Goal: Communication & Community: Participate in discussion

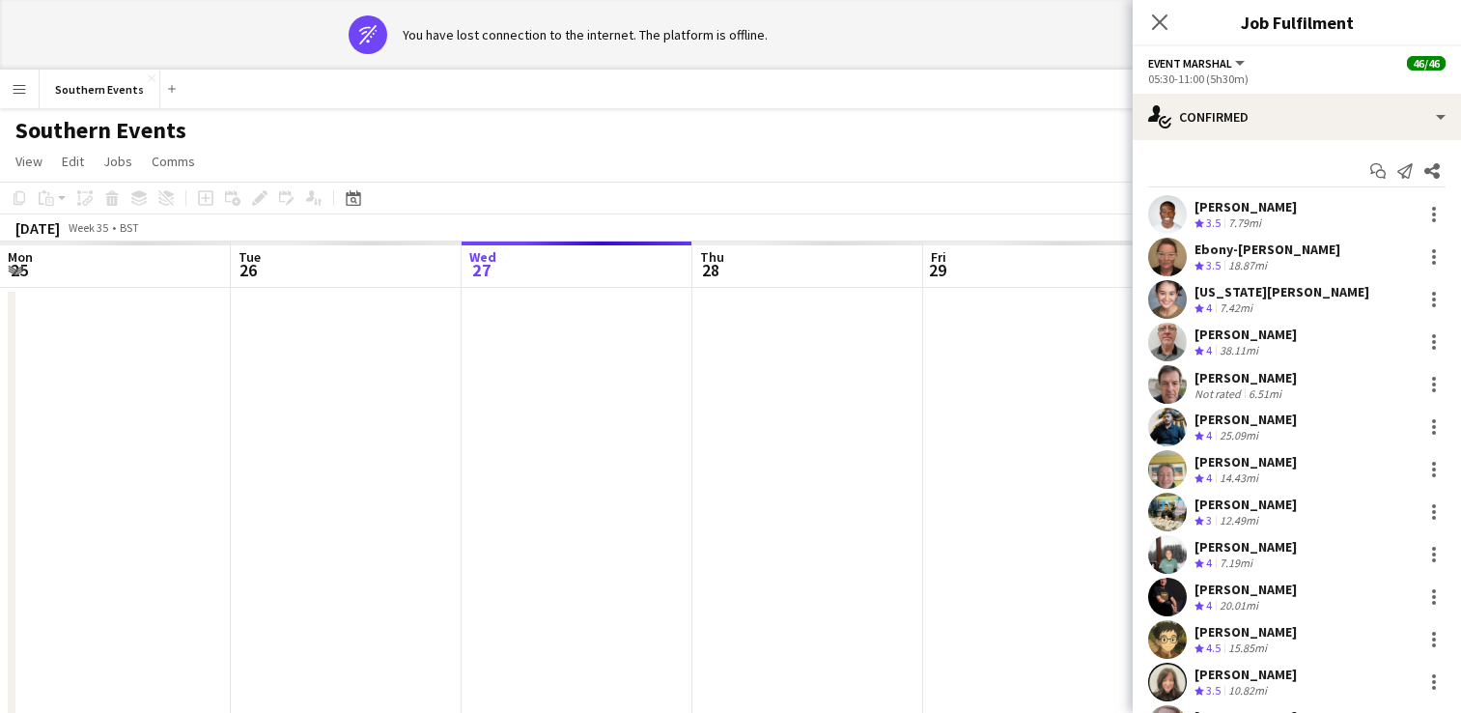
click at [1154, 25] on icon "Close pop-in" at bounding box center [1159, 21] width 15 height 15
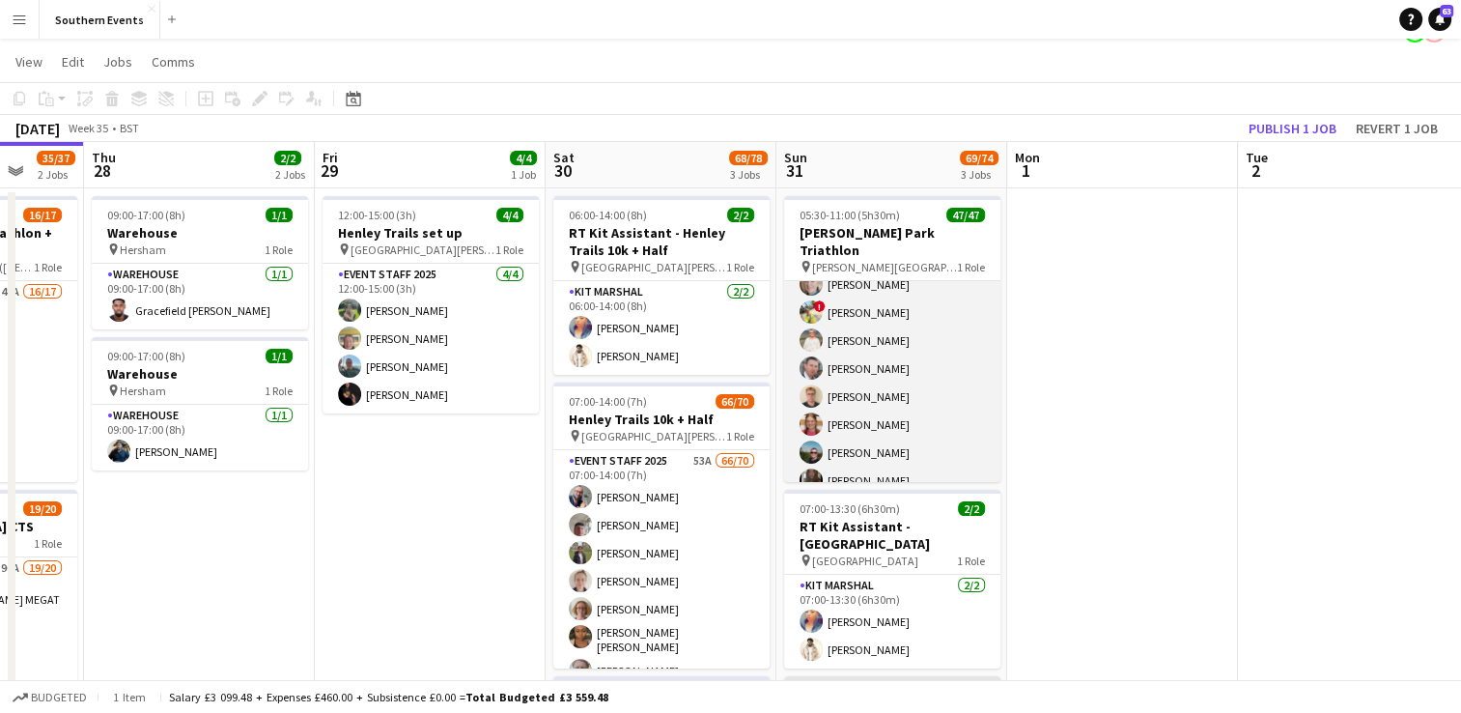
scroll to position [1140, 0]
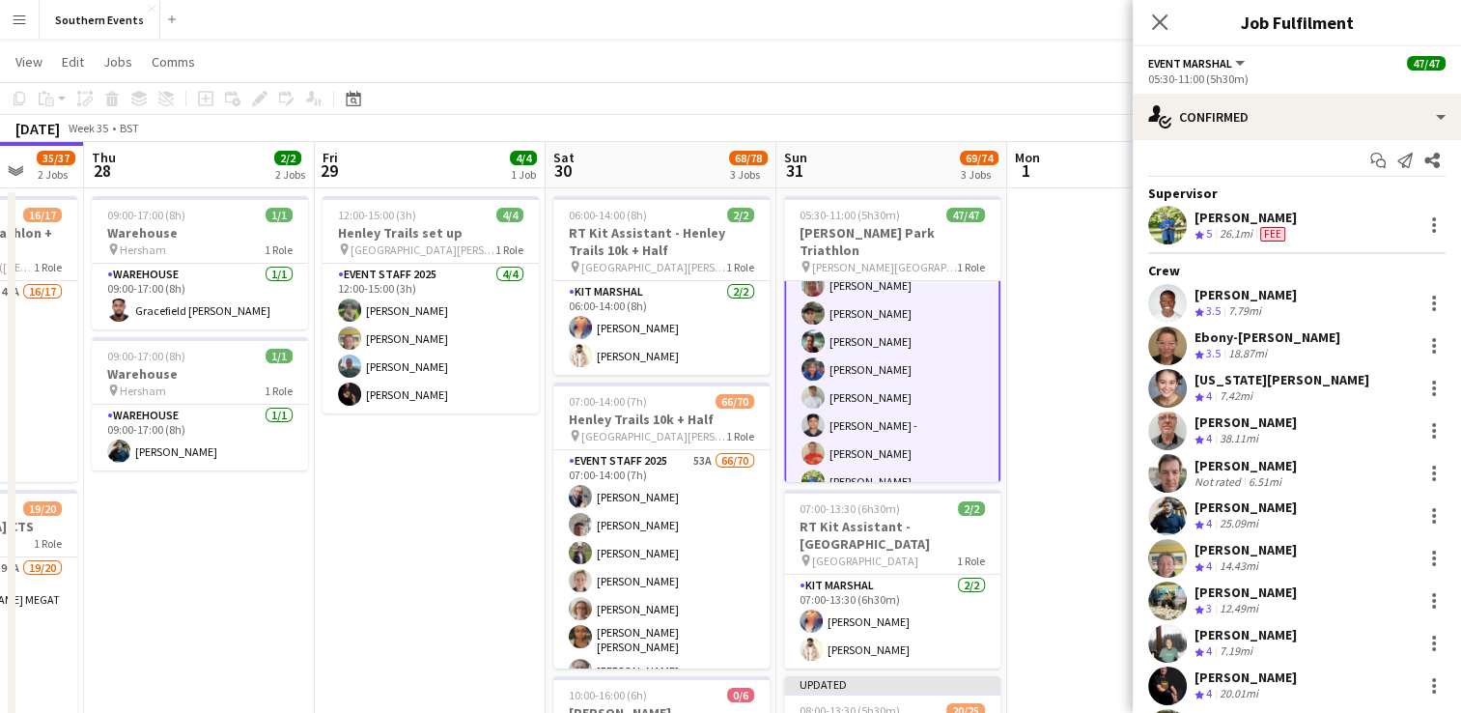
scroll to position [0, 0]
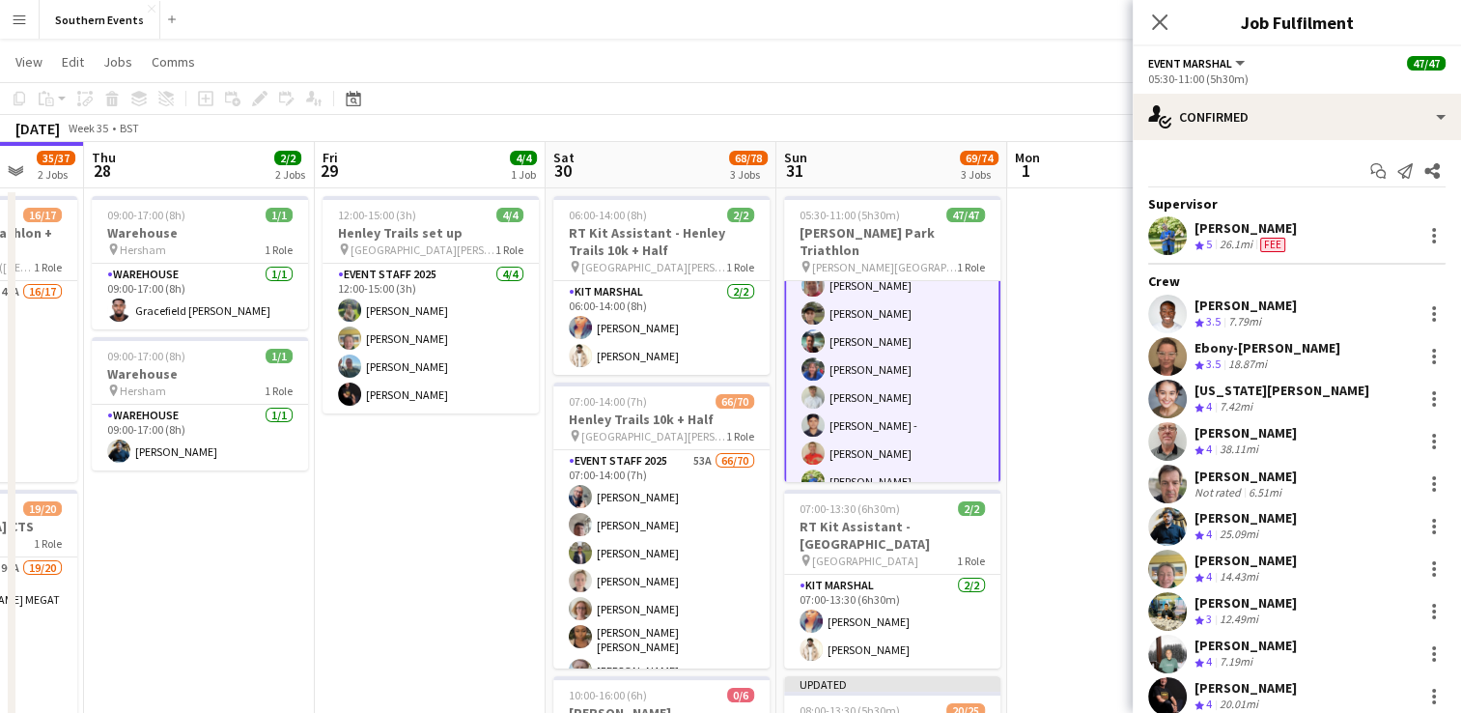
drag, startPoint x: 1193, startPoint y: 235, endPoint x: 1284, endPoint y: 228, distance: 91.0
click at [1284, 228] on div "[PERSON_NAME] Crew rating 5 26.1mi Fee" at bounding box center [1297, 235] width 328 height 39
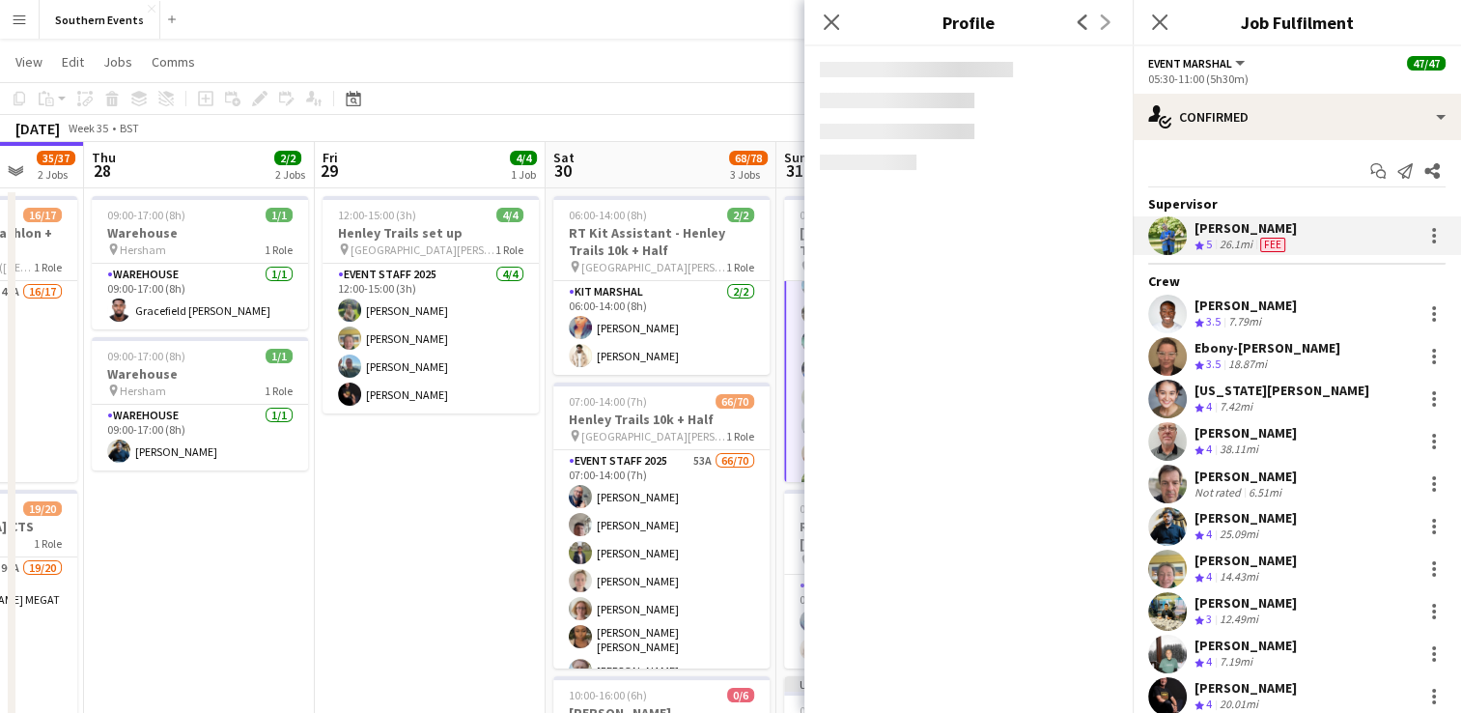
copy div "[PERSON_NAME]"
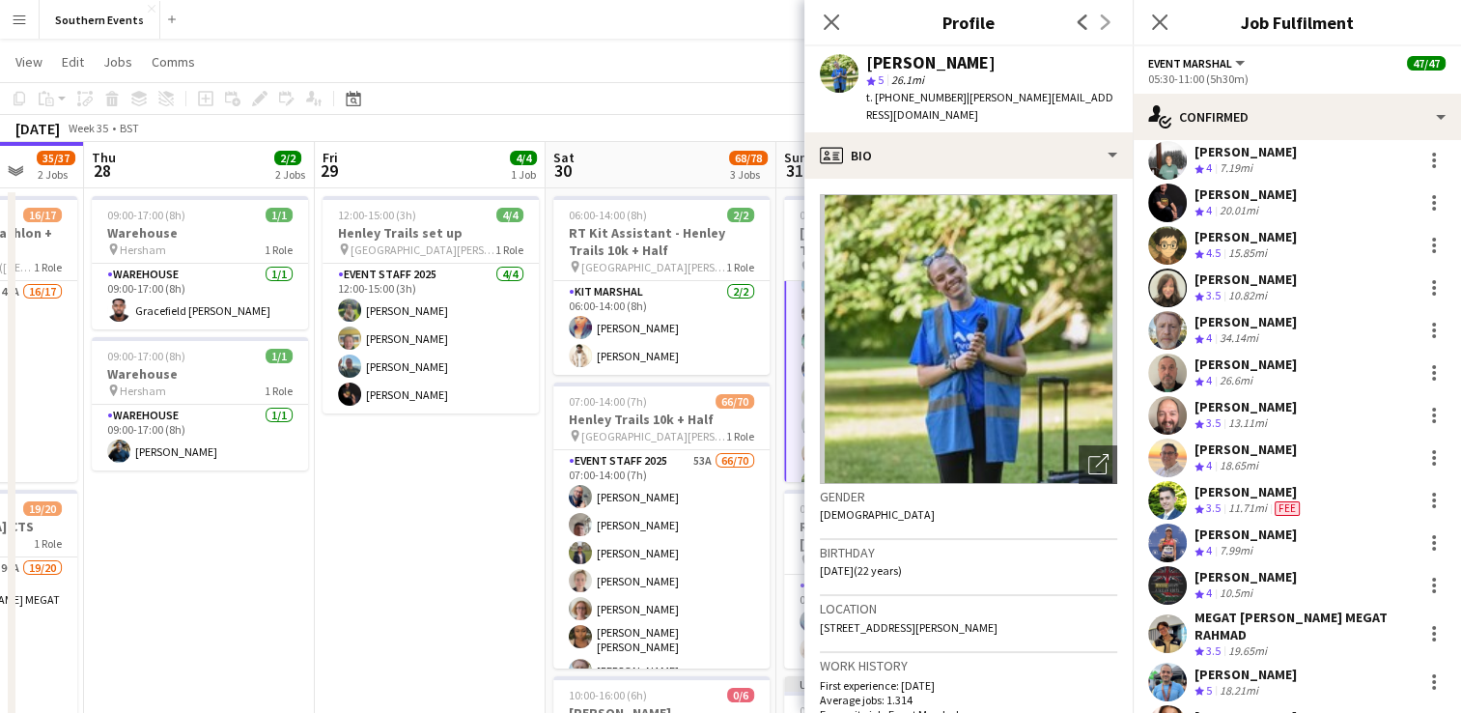
scroll to position [327, 0]
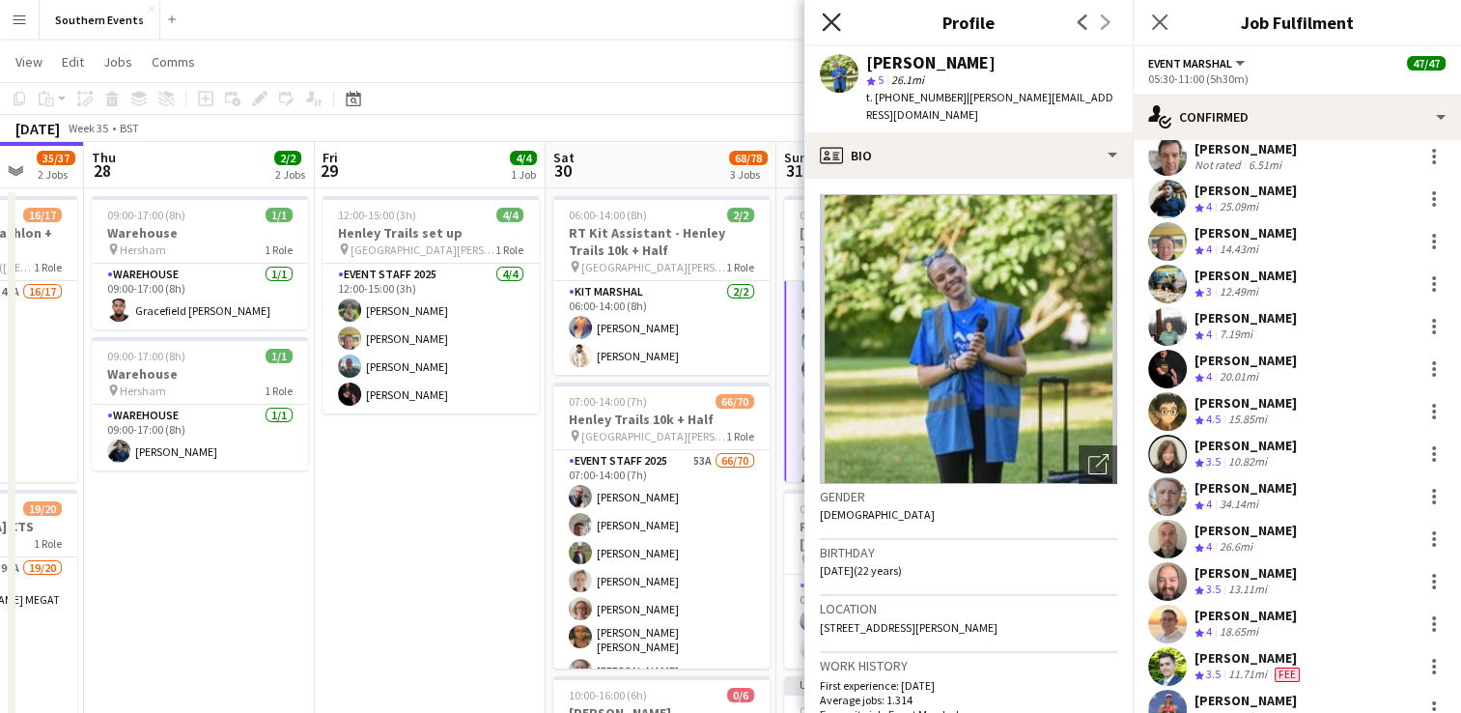
click at [837, 18] on icon "Close pop-in" at bounding box center [831, 22] width 18 height 18
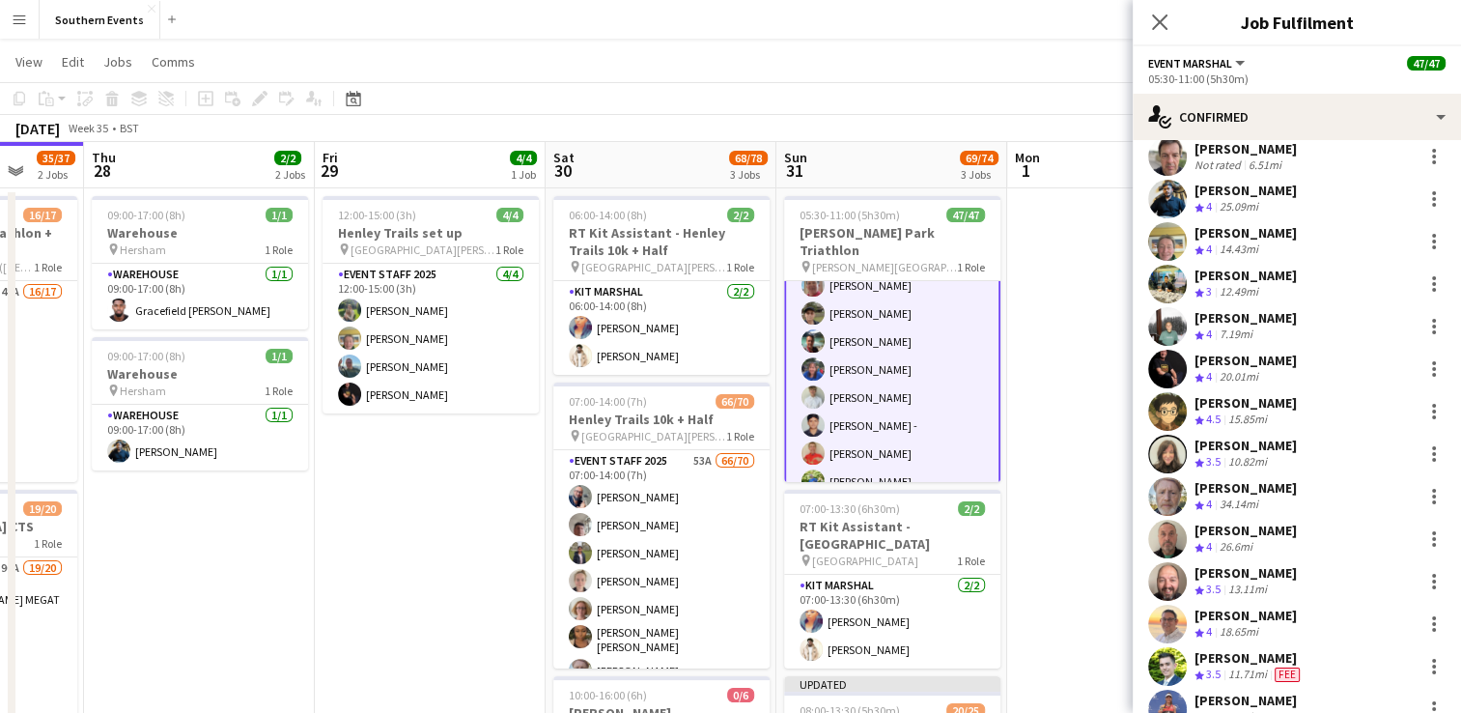
click at [1062, 361] on app-date-cell at bounding box center [1122, 595] width 231 height 814
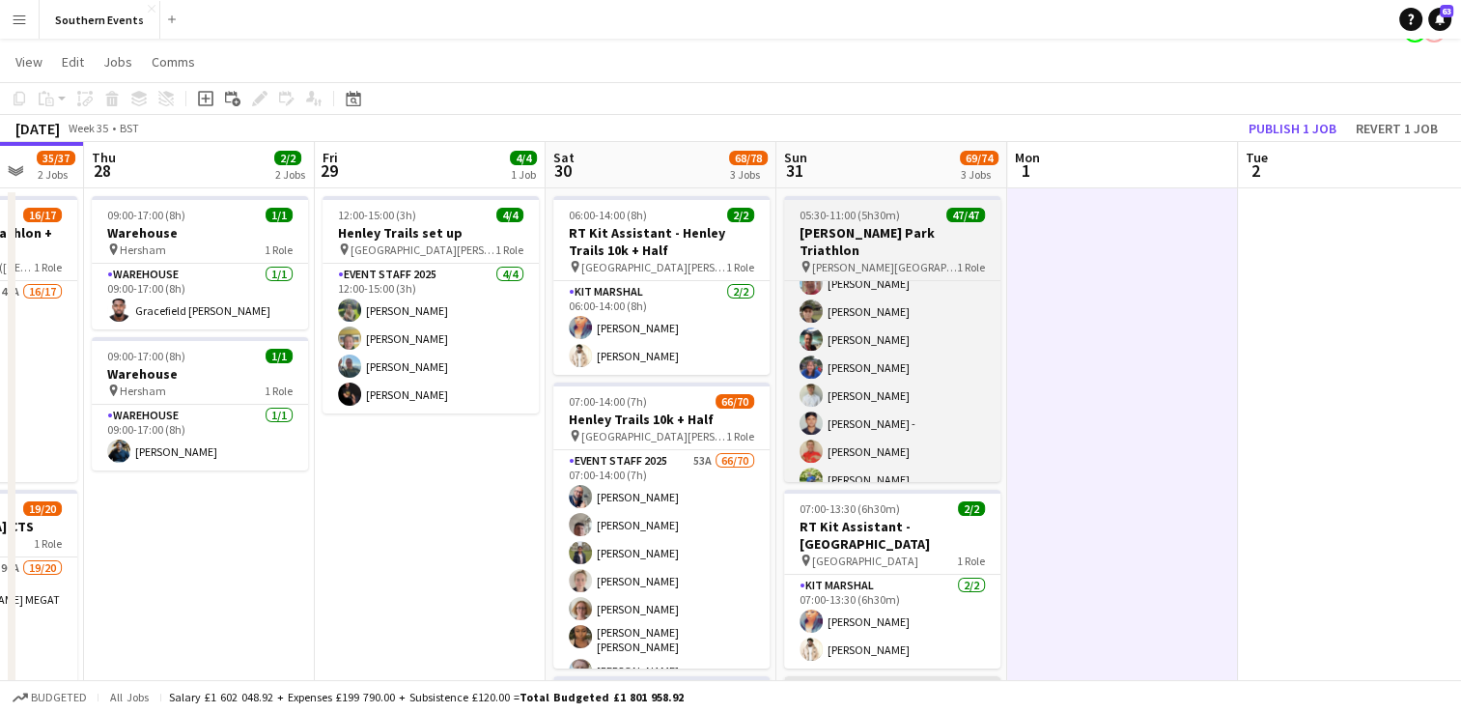
scroll to position [1140, 0]
click at [904, 259] on div "pin [PERSON_NAME][GEOGRAPHIC_DATA] 1 Role" at bounding box center [892, 266] width 216 height 15
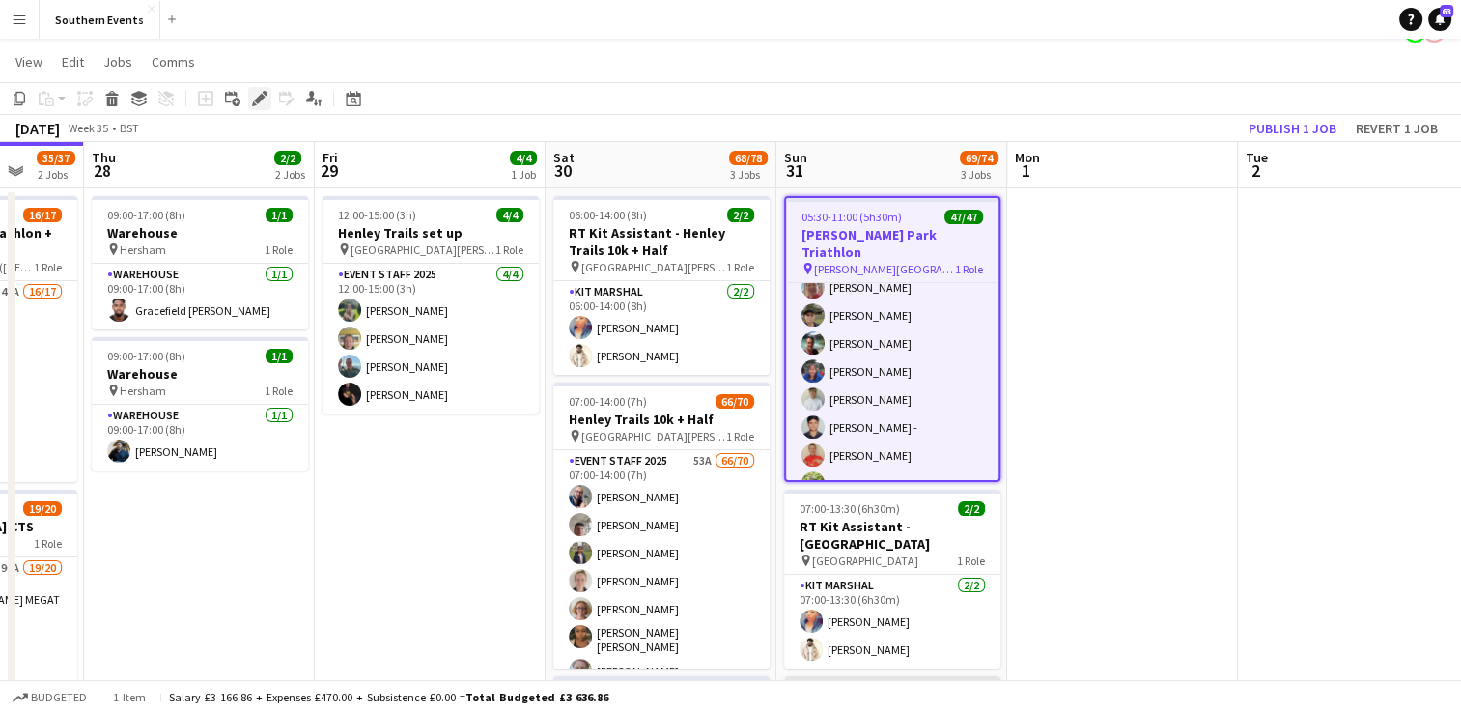
click at [248, 89] on div "Edit" at bounding box center [259, 98] width 23 height 23
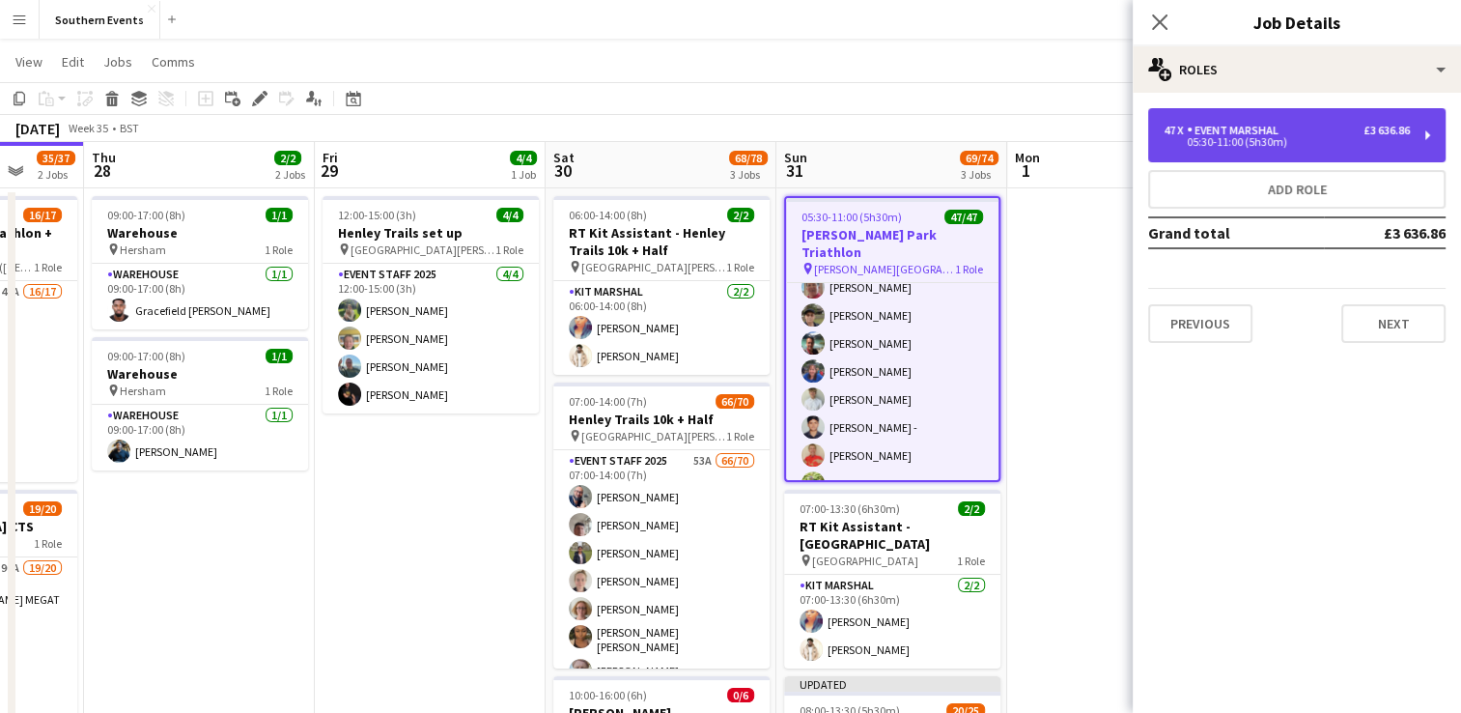
click at [1208, 129] on div "Event Marshal" at bounding box center [1236, 131] width 99 height 14
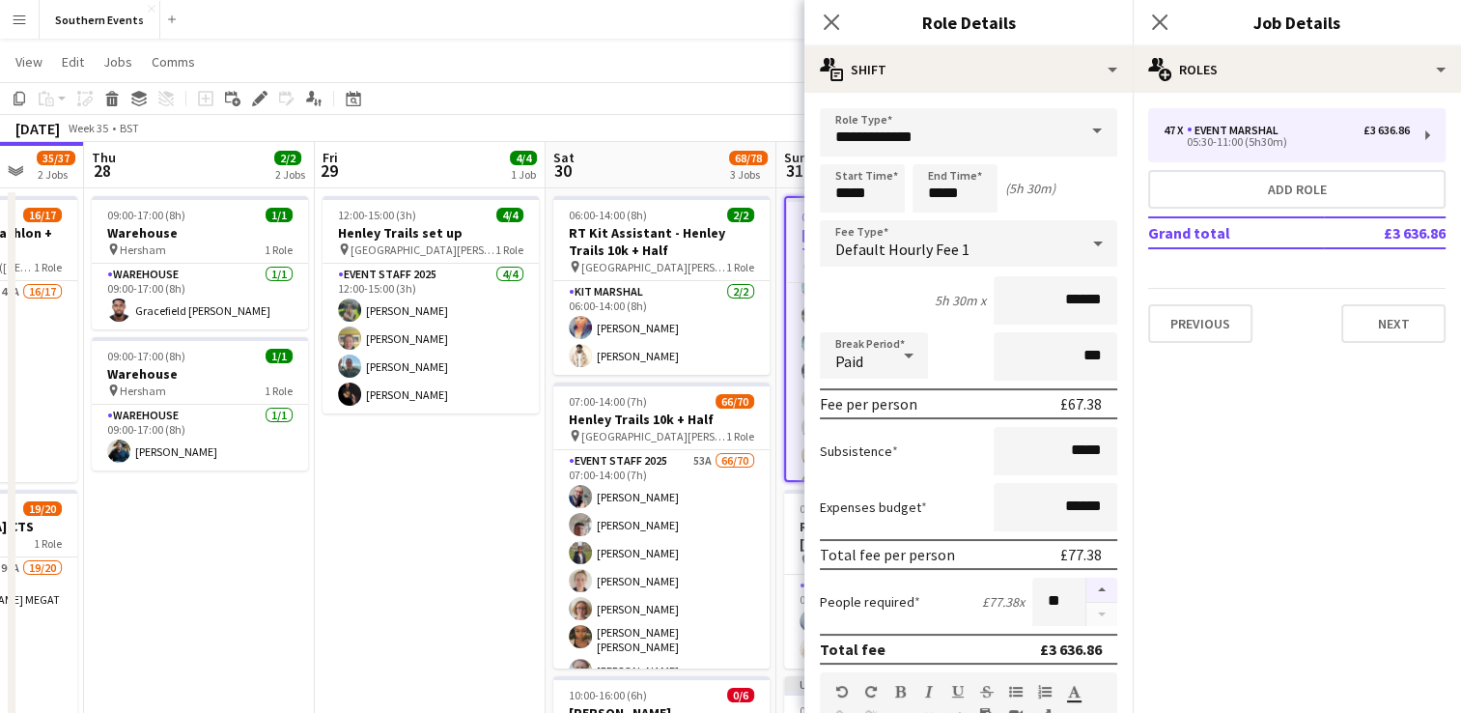
click at [1086, 581] on button "button" at bounding box center [1101, 589] width 31 height 25
click at [1087, 586] on button "button" at bounding box center [1101, 589] width 31 height 25
type input "**"
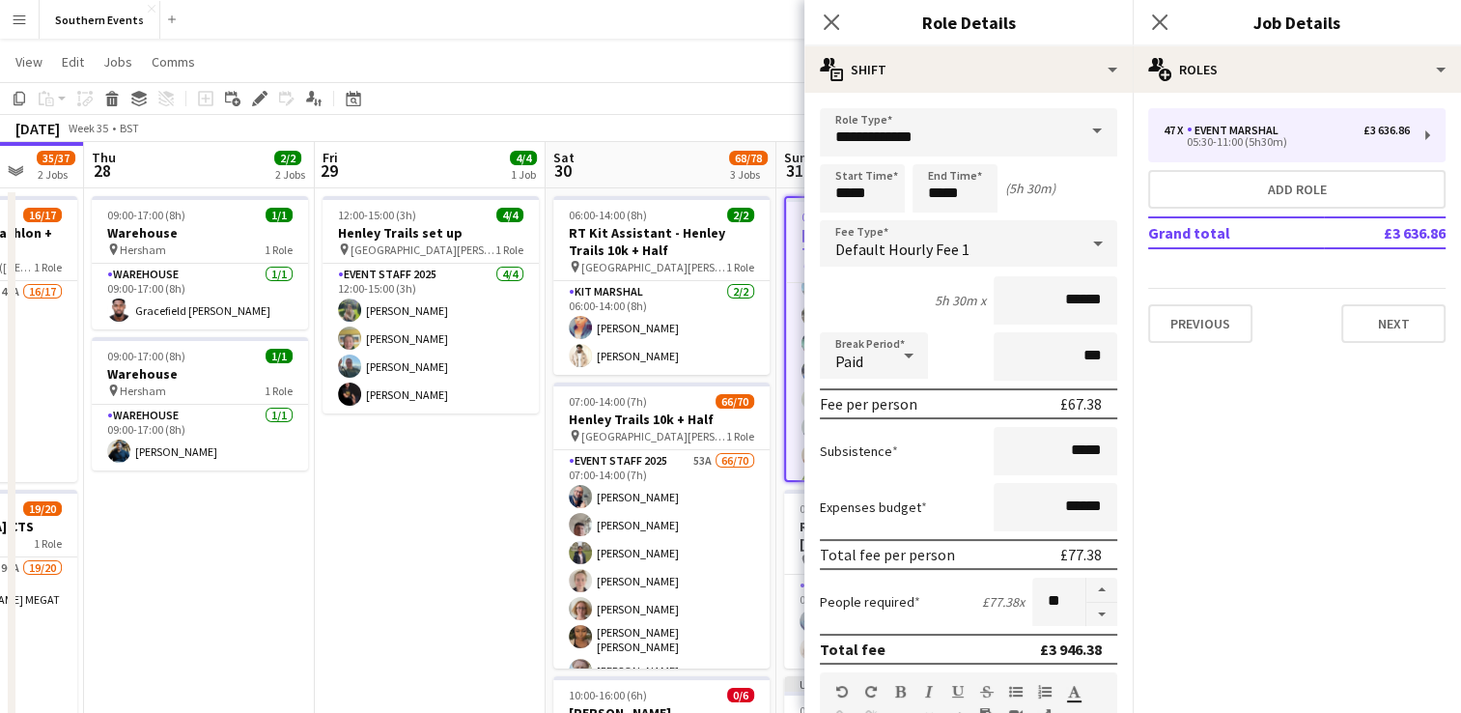
click at [484, 543] on app-date-cell "12:00-15:00 (3h) 4/4 Henley Trails set up pin [GEOGRAPHIC_DATA][PERSON_NAME] 1 …" at bounding box center [430, 595] width 231 height 814
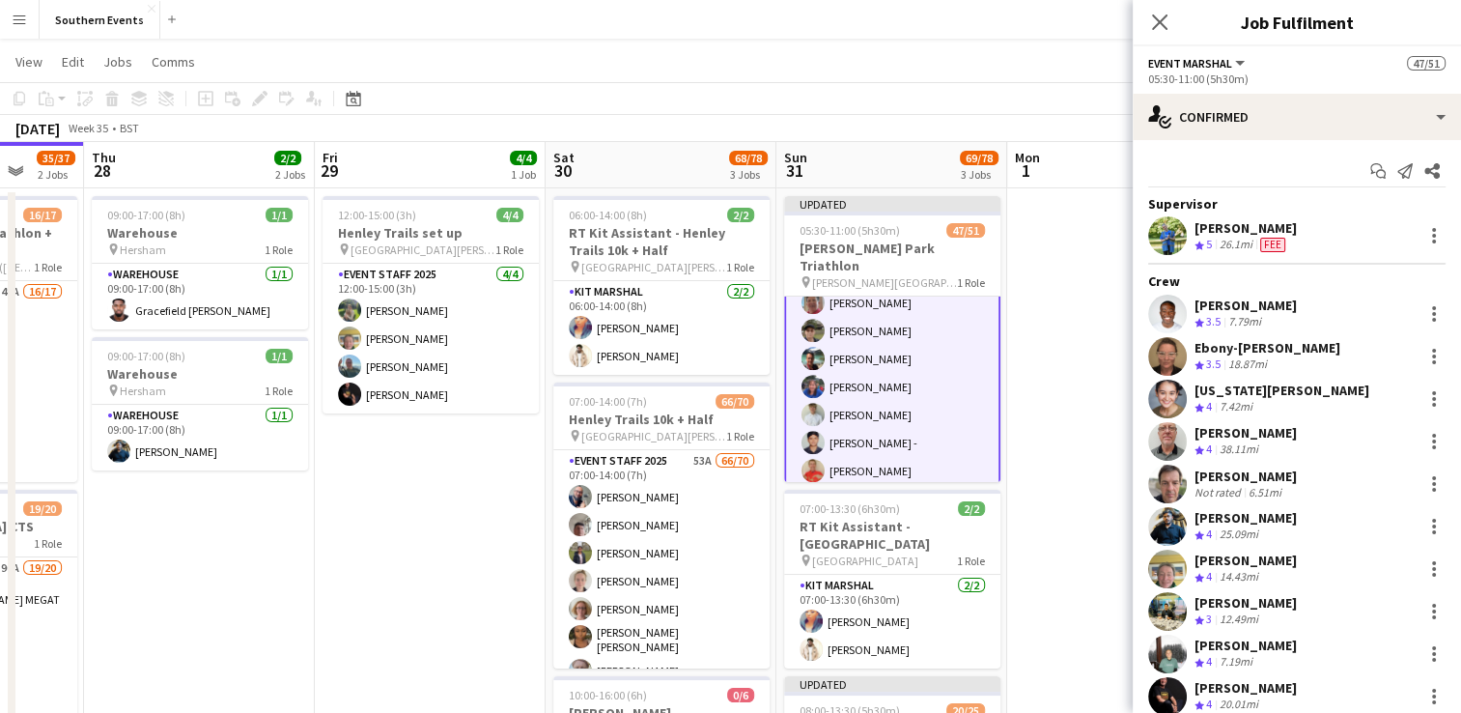
scroll to position [1142, 0]
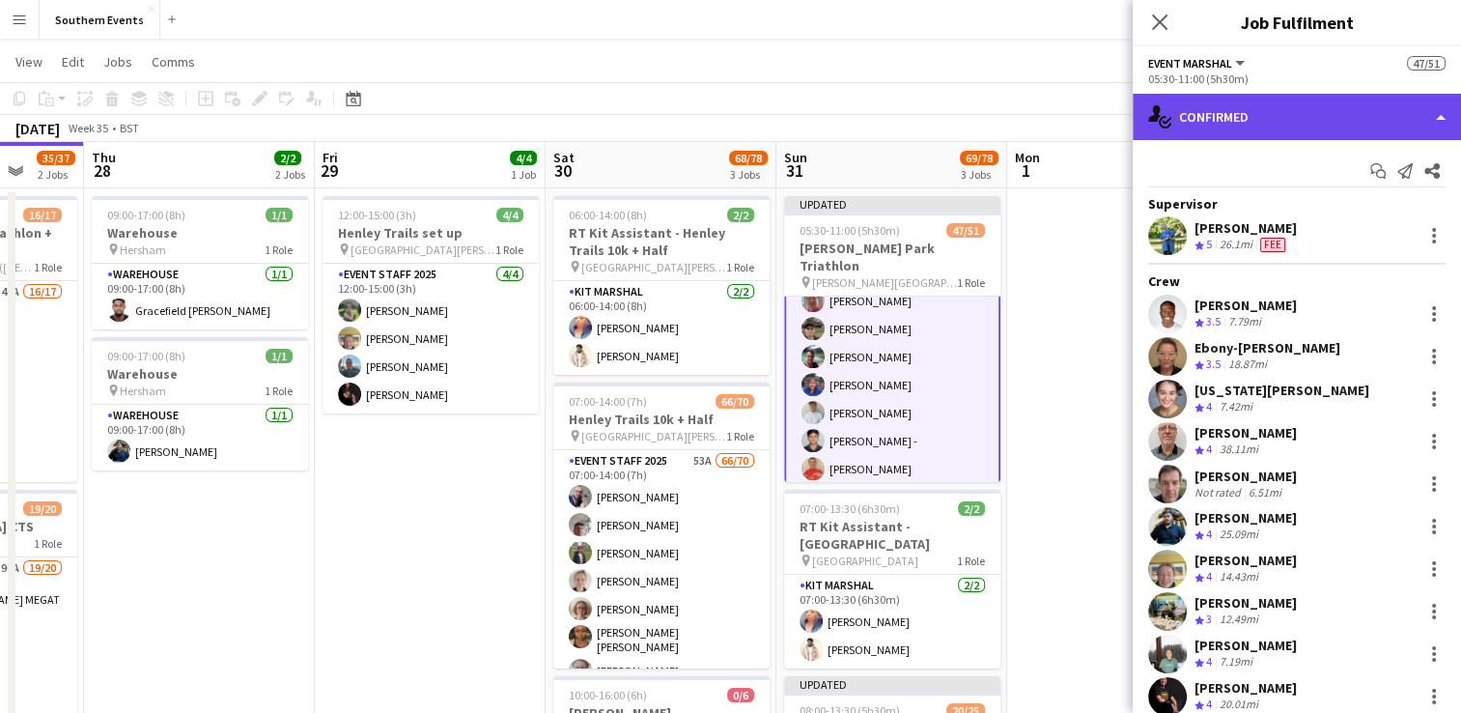
click at [1342, 126] on div "single-neutral-actions-check-2 Confirmed" at bounding box center [1297, 117] width 328 height 46
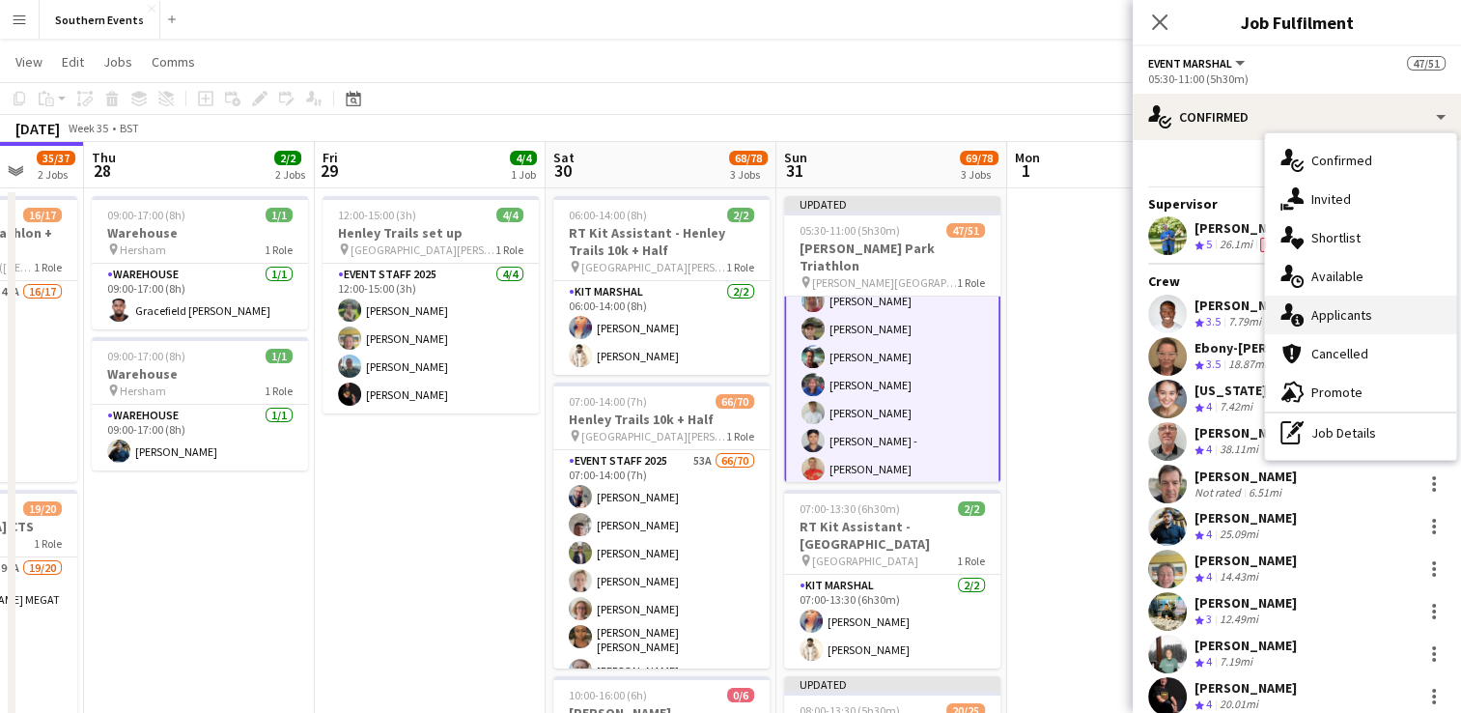
click at [1364, 311] on div "single-neutral-actions-information Applicants" at bounding box center [1360, 314] width 191 height 39
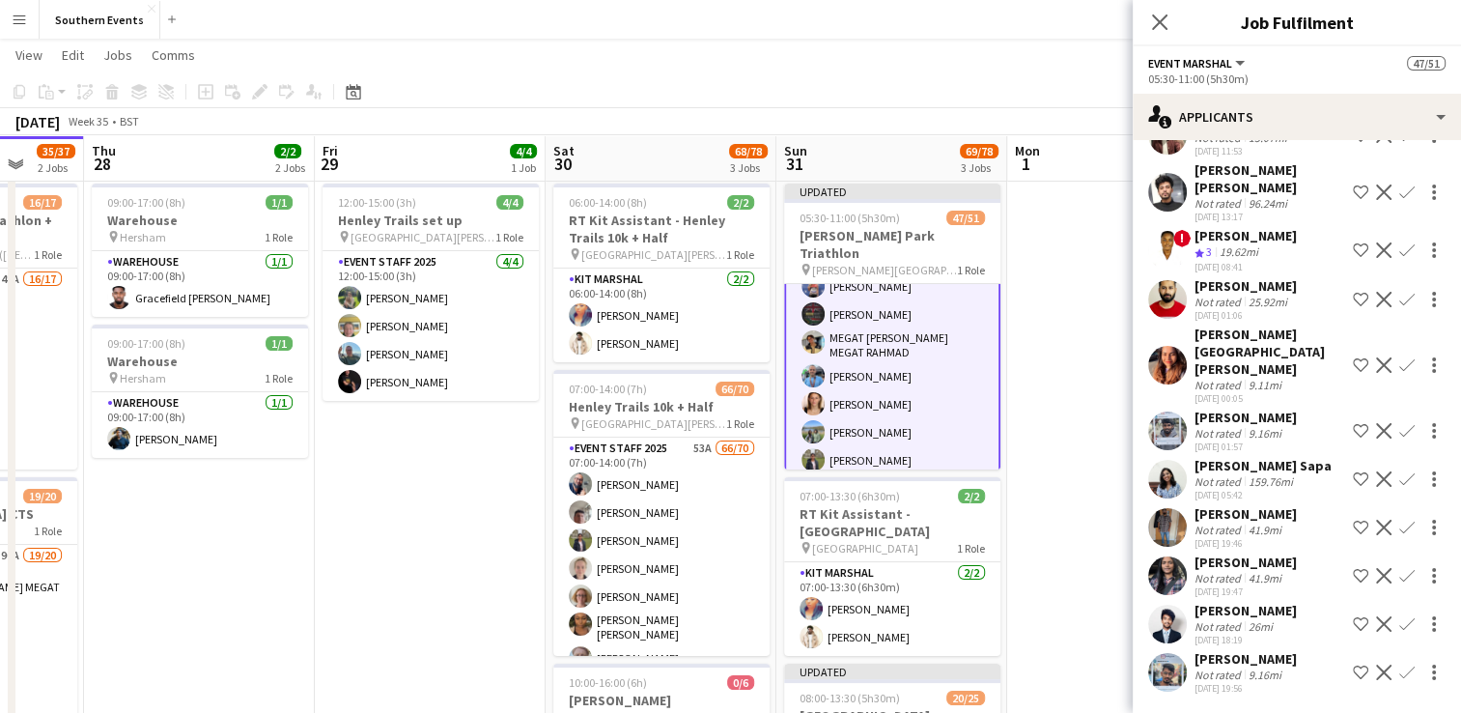
scroll to position [518, 0]
click at [1399, 664] on app-icon "Confirm" at bounding box center [1406, 671] width 15 height 15
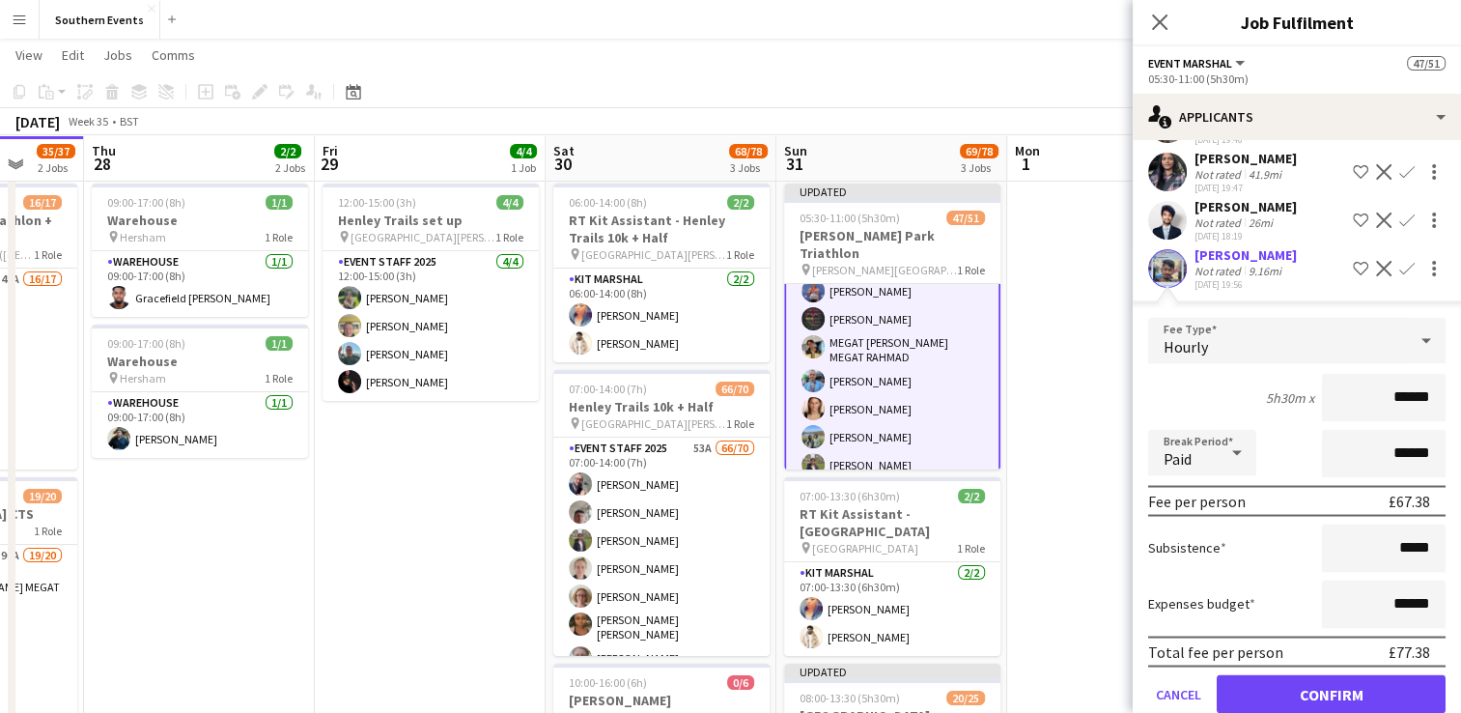
scroll to position [3593, 0]
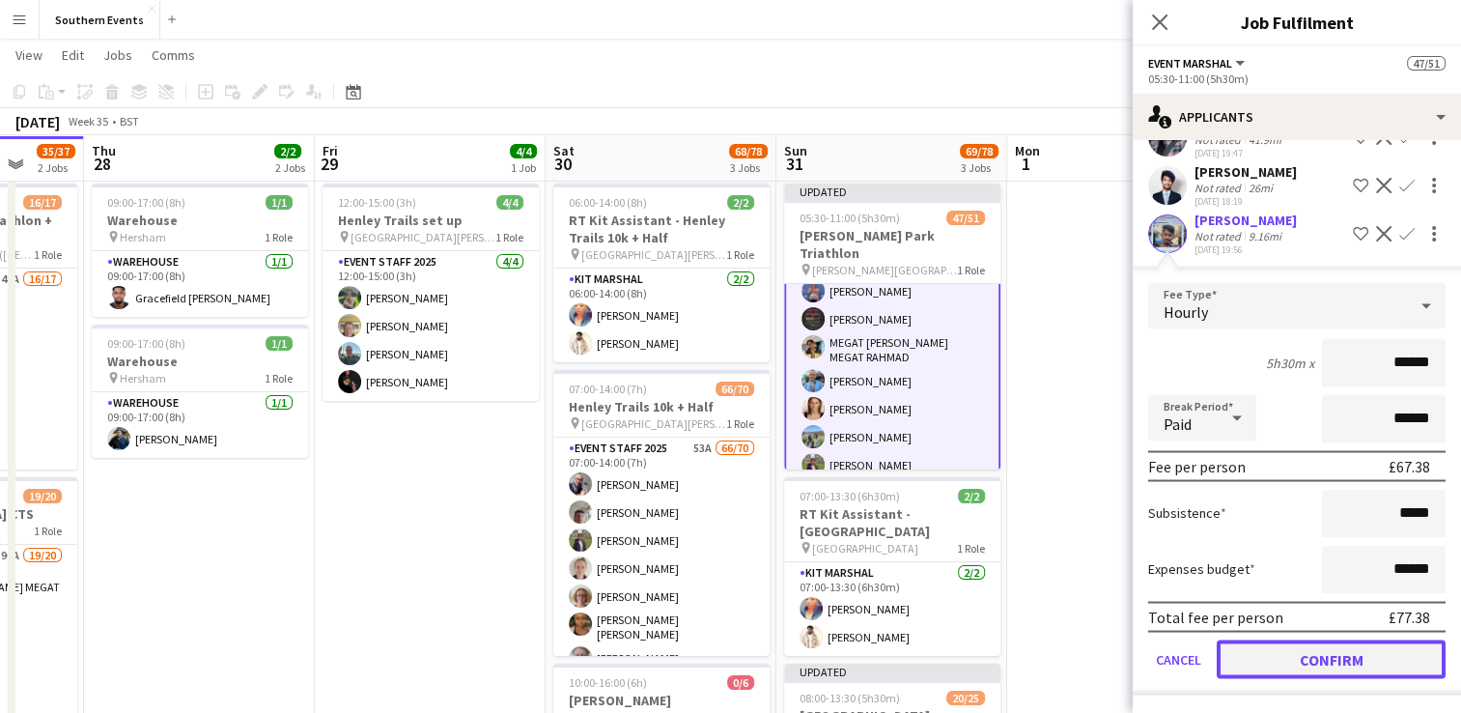
click at [1292, 660] on button "Confirm" at bounding box center [1331, 658] width 229 height 39
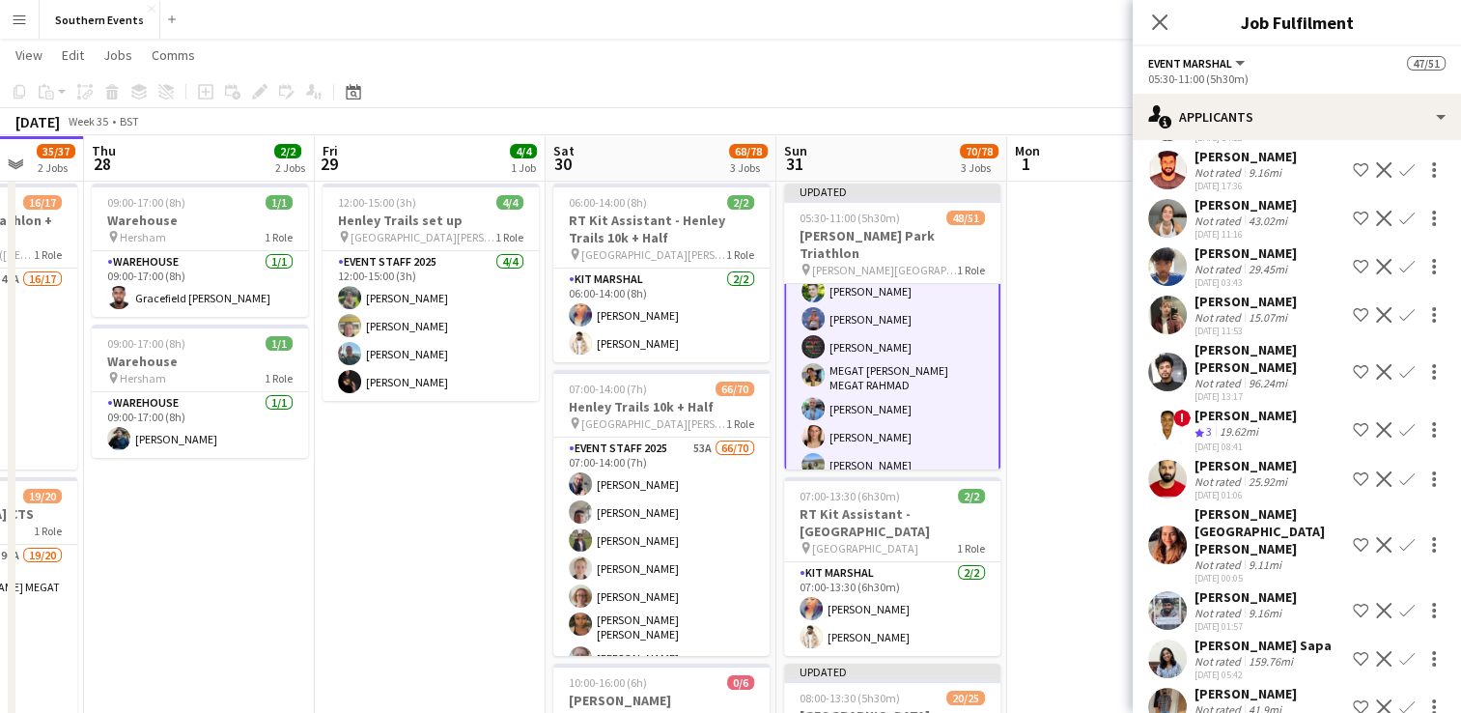
scroll to position [2947, 0]
click at [1159, 334] on app-user-avatar at bounding box center [1167, 314] width 39 height 39
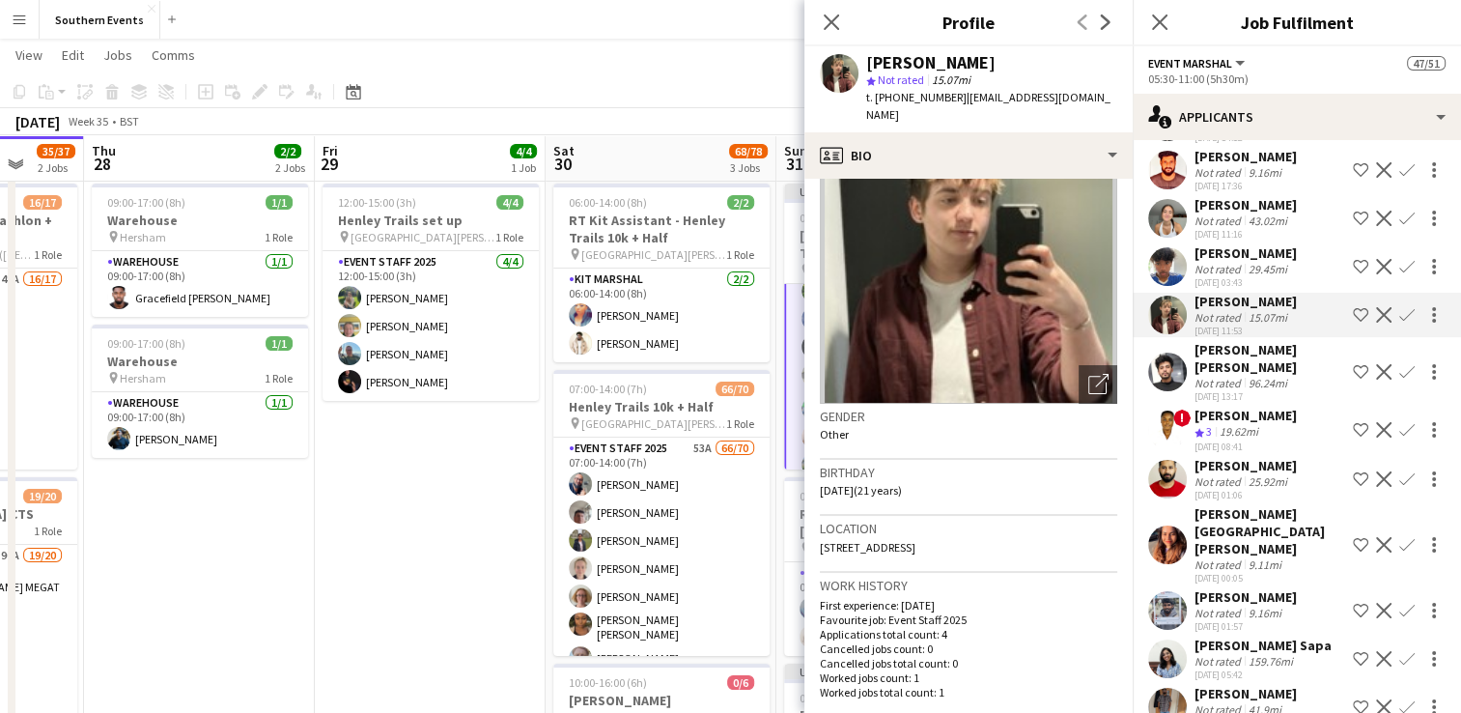
scroll to position [0, 0]
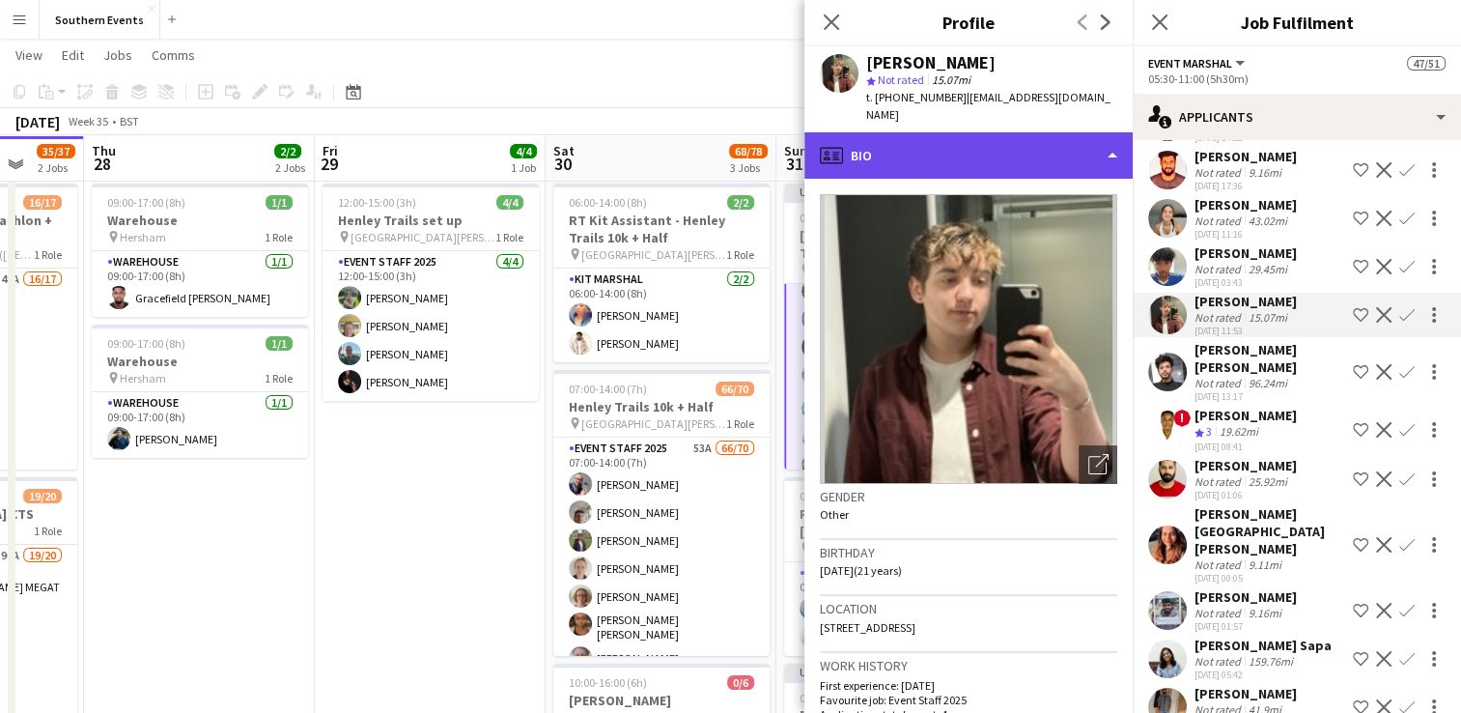
click at [937, 135] on div "profile Bio" at bounding box center [968, 155] width 328 height 46
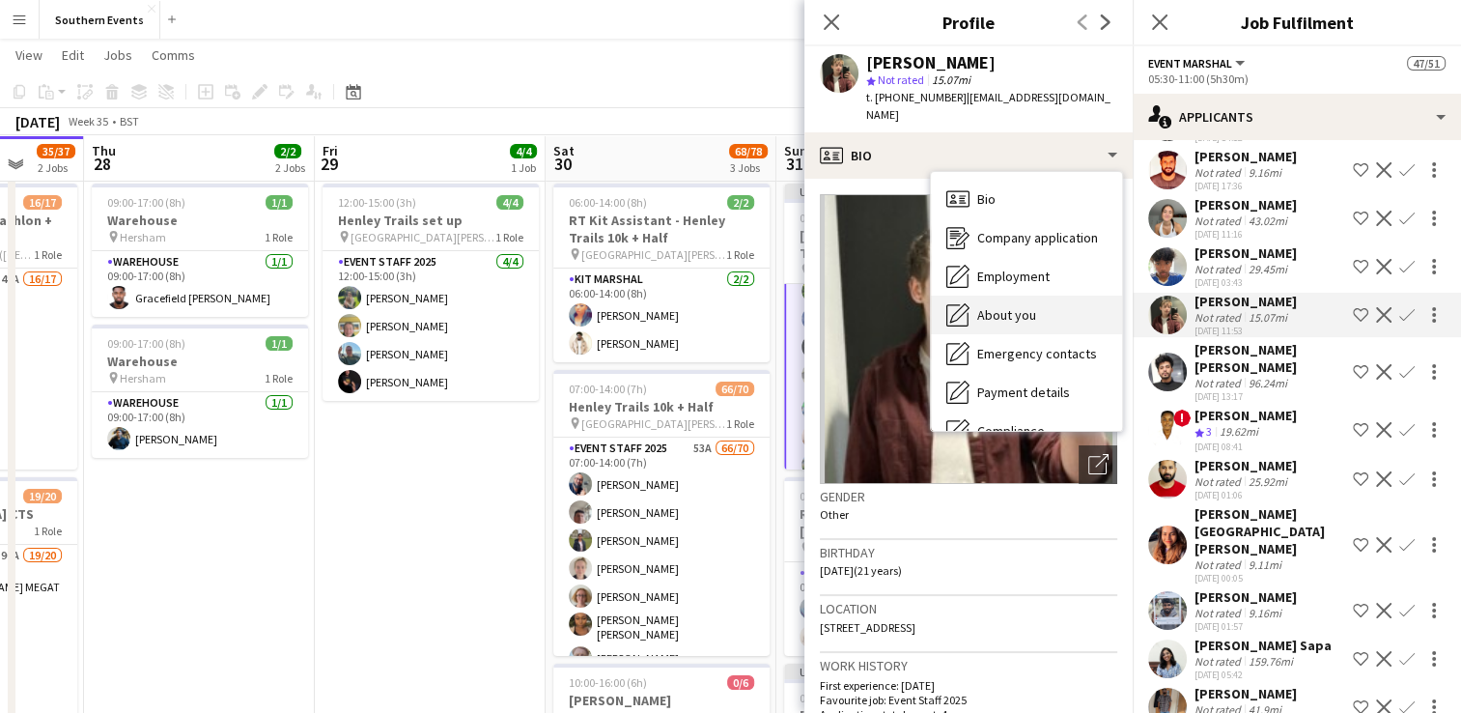
click at [1000, 312] on div "About you About you" at bounding box center [1026, 314] width 191 height 39
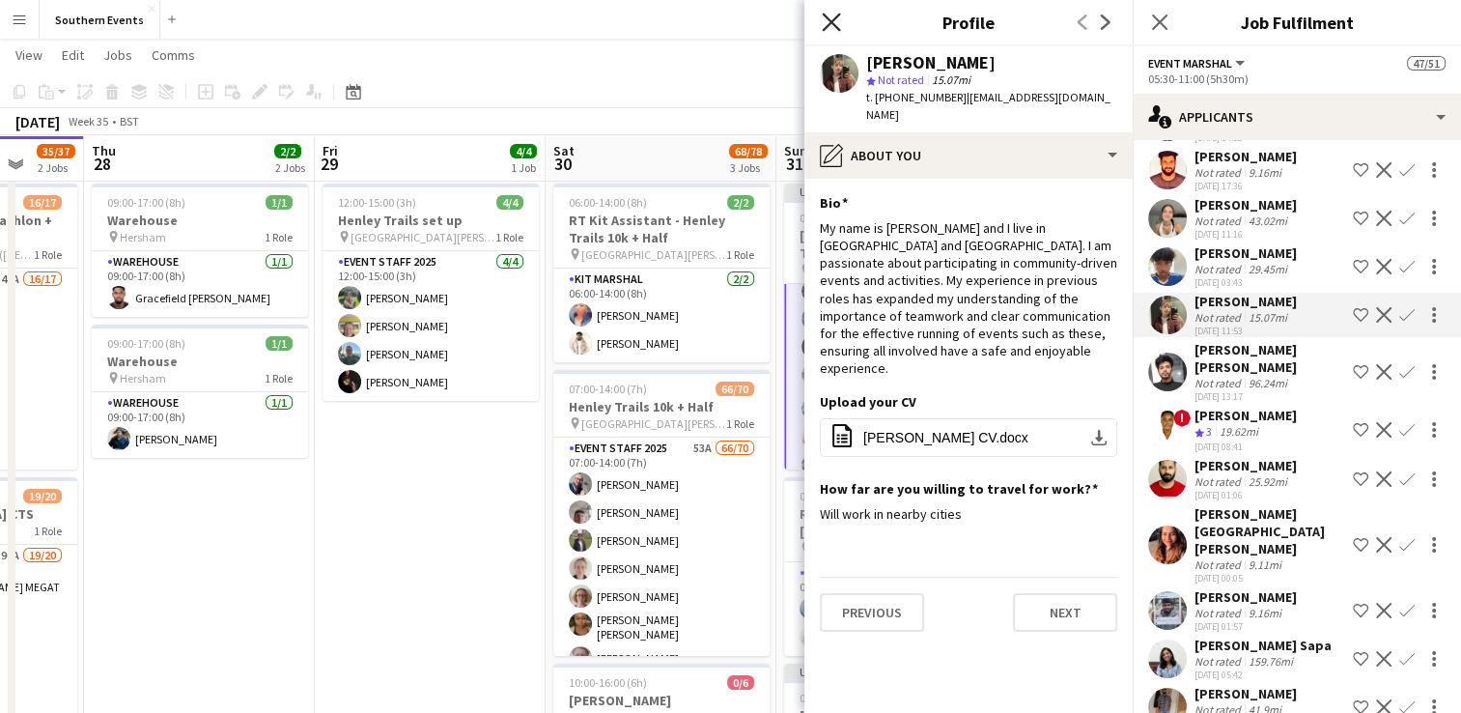
click at [833, 19] on icon at bounding box center [831, 22] width 18 height 18
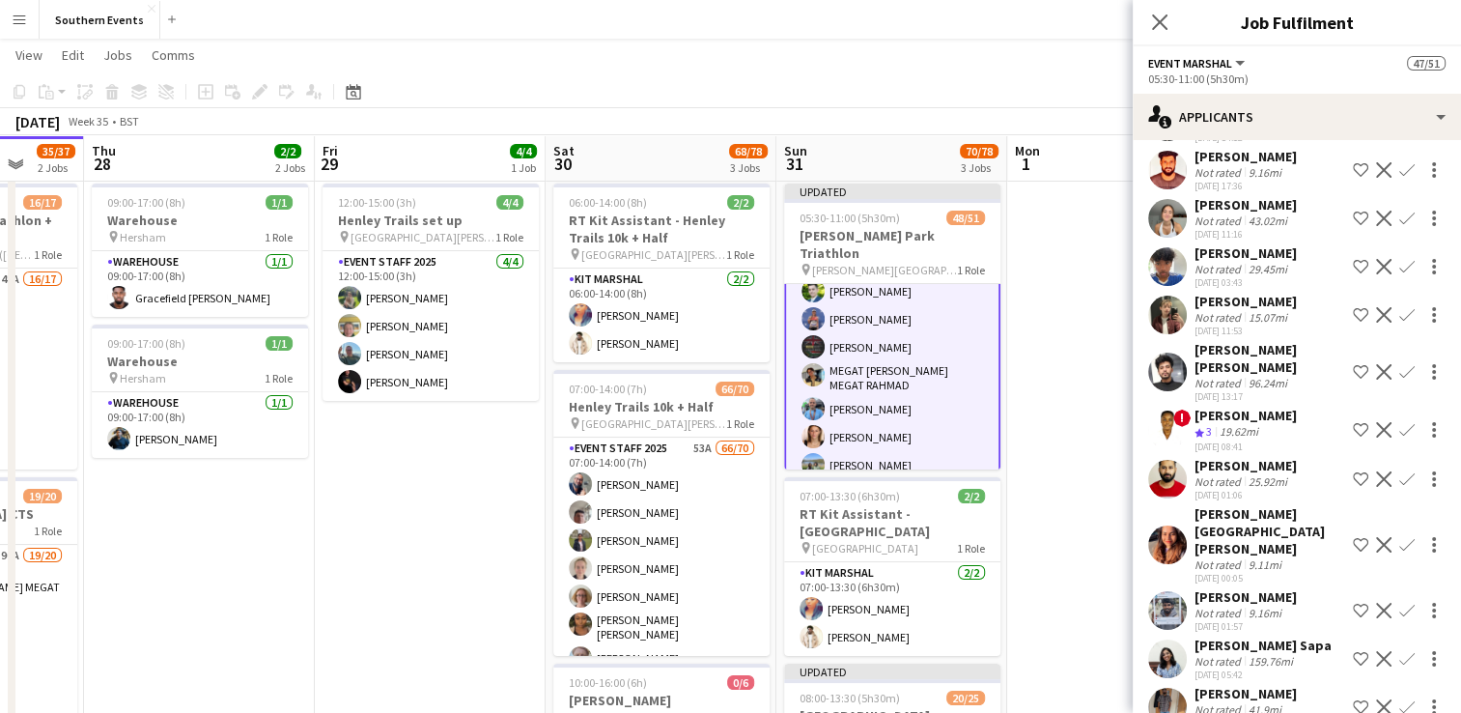
click at [1399, 322] on app-icon "Confirm" at bounding box center [1406, 314] width 15 height 15
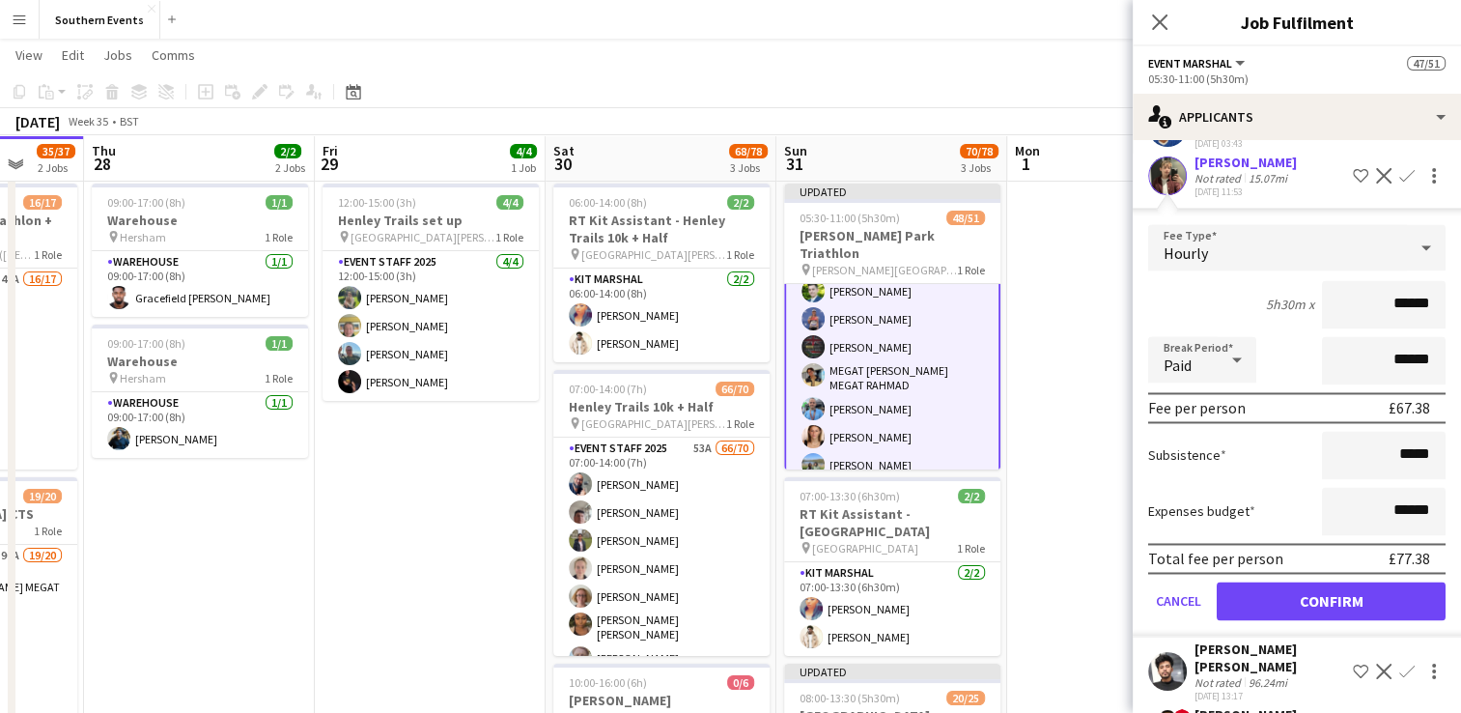
scroll to position [3096, 0]
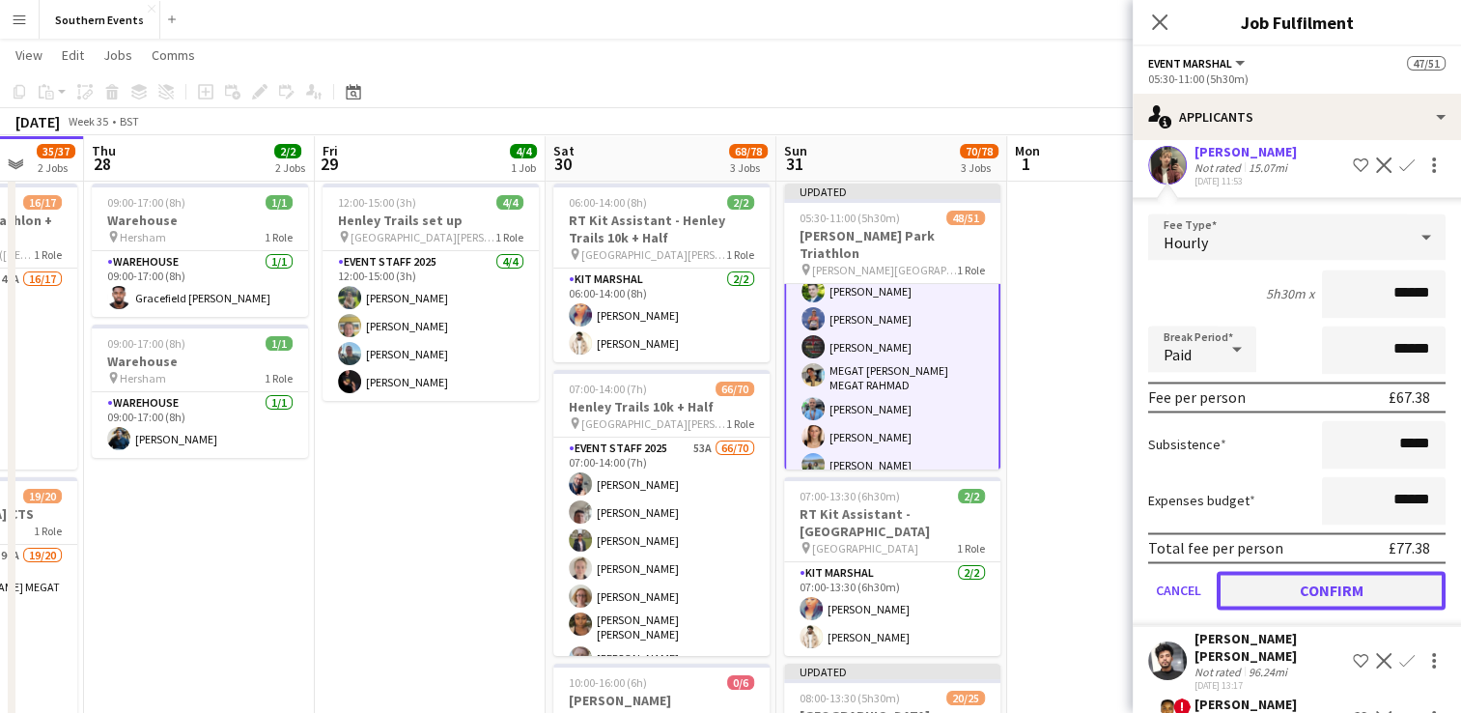
click at [1309, 609] on button "Confirm" at bounding box center [1331, 590] width 229 height 39
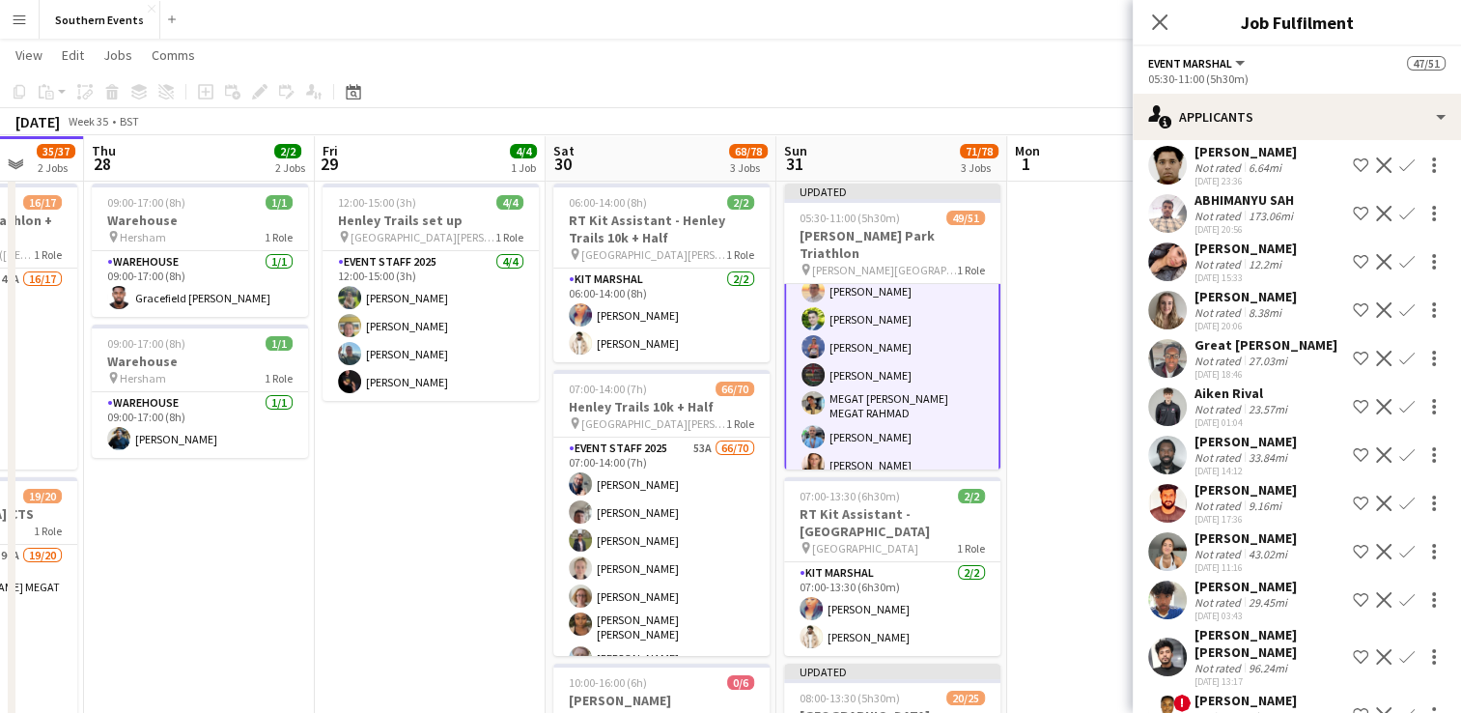
scroll to position [2609, 0]
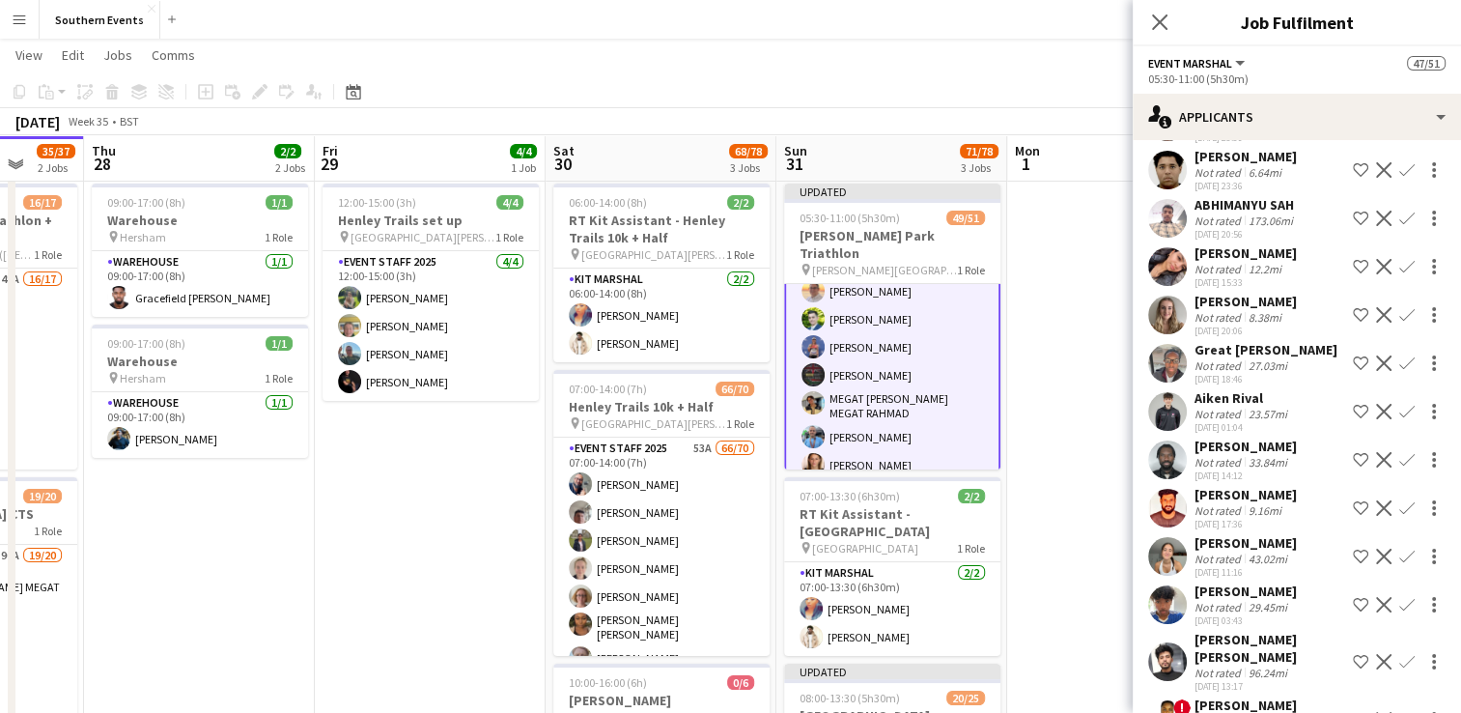
click at [1399, 311] on app-icon "Confirm" at bounding box center [1406, 314] width 15 height 15
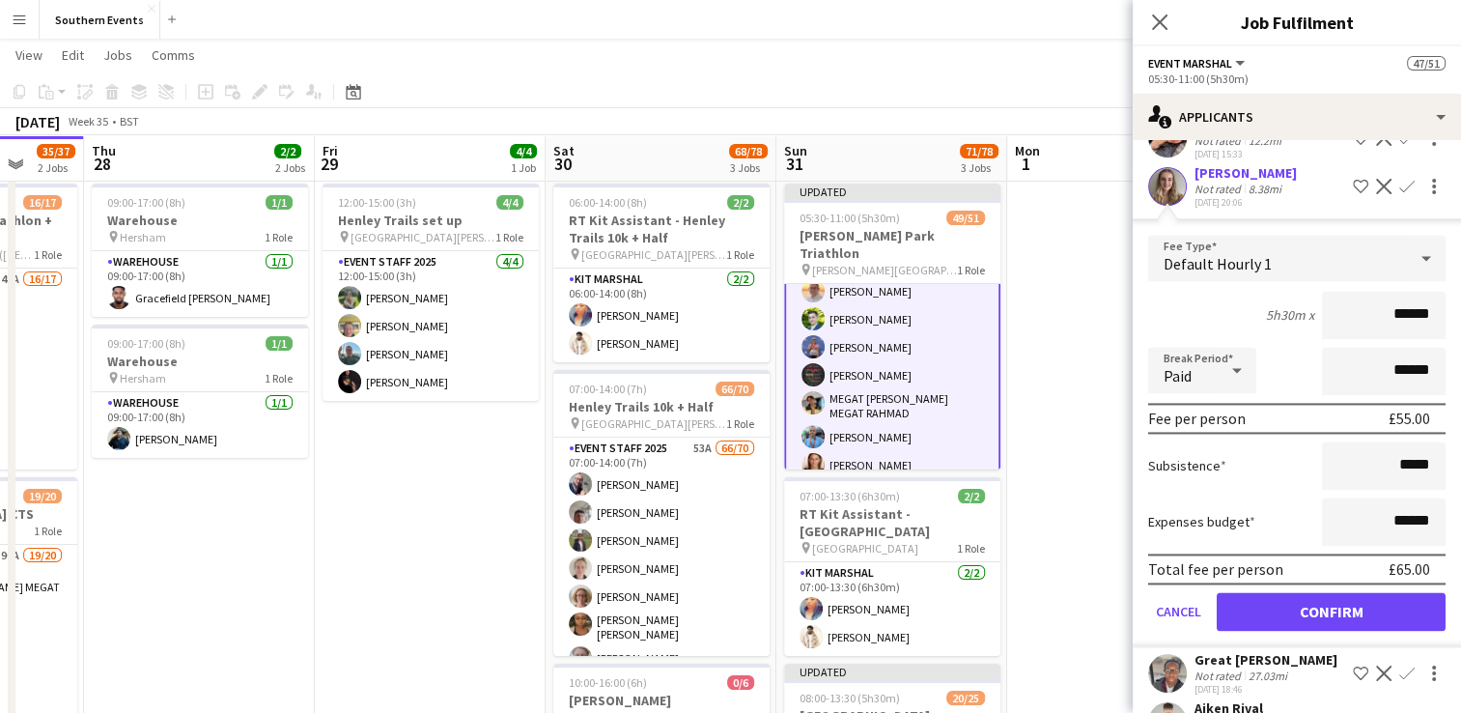
scroll to position [2738, 0]
click at [1257, 606] on button "Confirm" at bounding box center [1331, 610] width 229 height 39
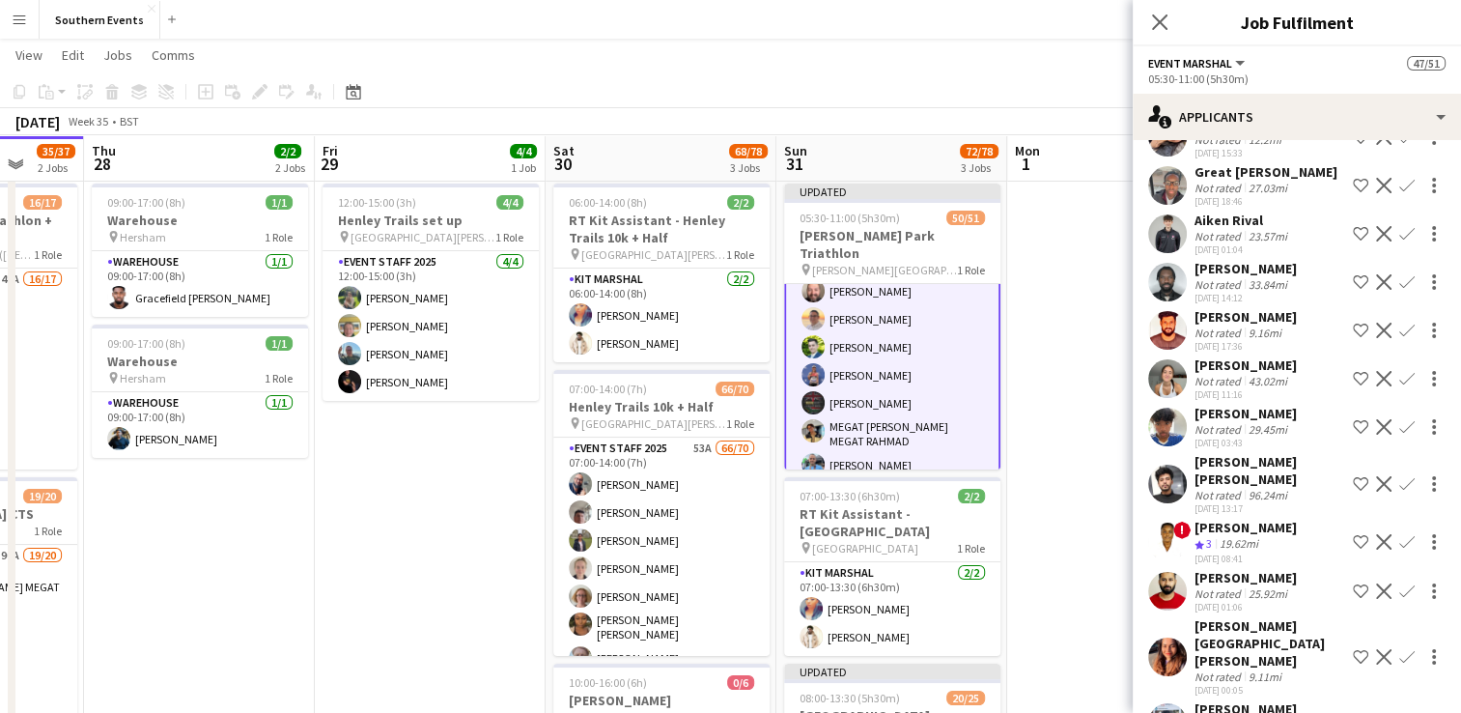
click at [1054, 437] on app-date-cell at bounding box center [1122, 583] width 231 height 814
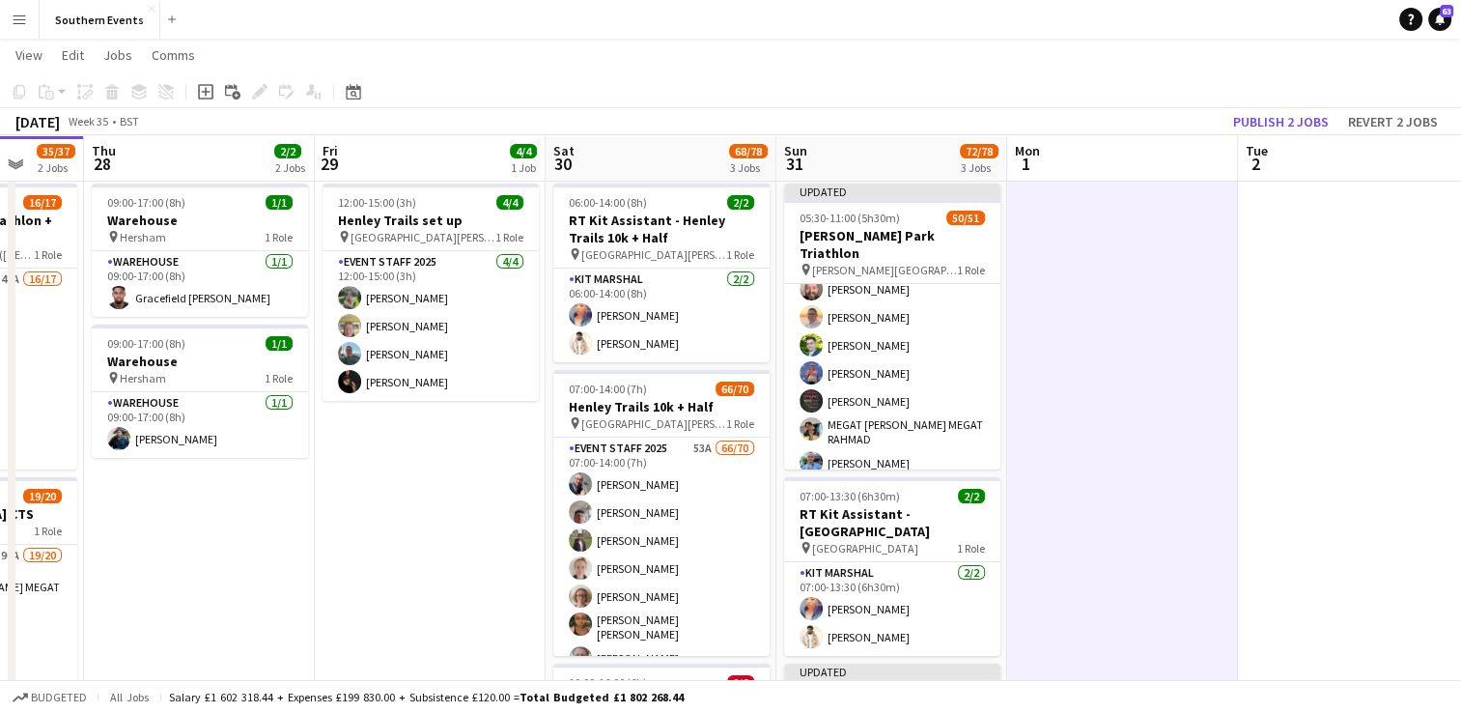
scroll to position [516, 0]
click at [1281, 116] on button "Publish 2 jobs" at bounding box center [1280, 121] width 111 height 25
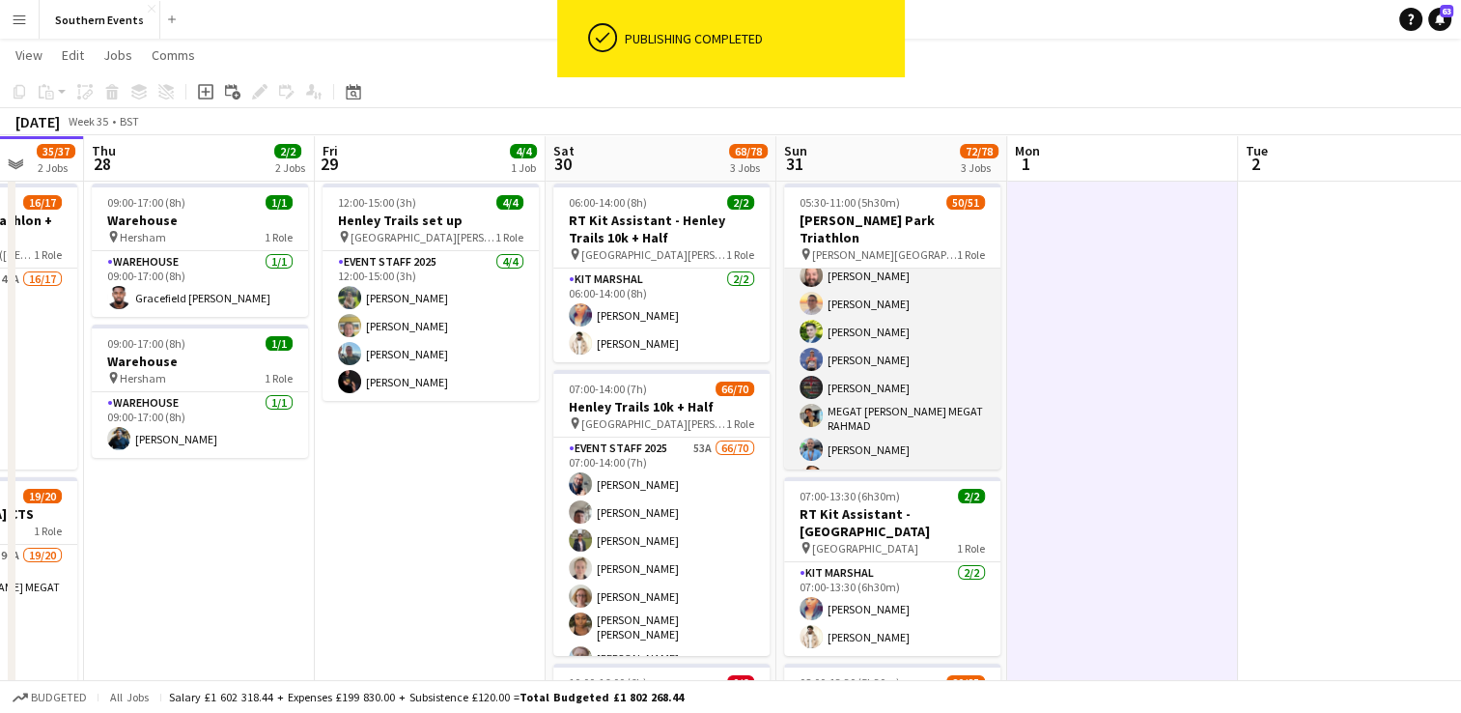
click at [939, 328] on app-card-role "Event Marshal 69A 50/51 05:30-11:00 (5h30m) [PERSON_NAME] [PERSON_NAME] [PERSON…" at bounding box center [892, 488] width 216 height 1471
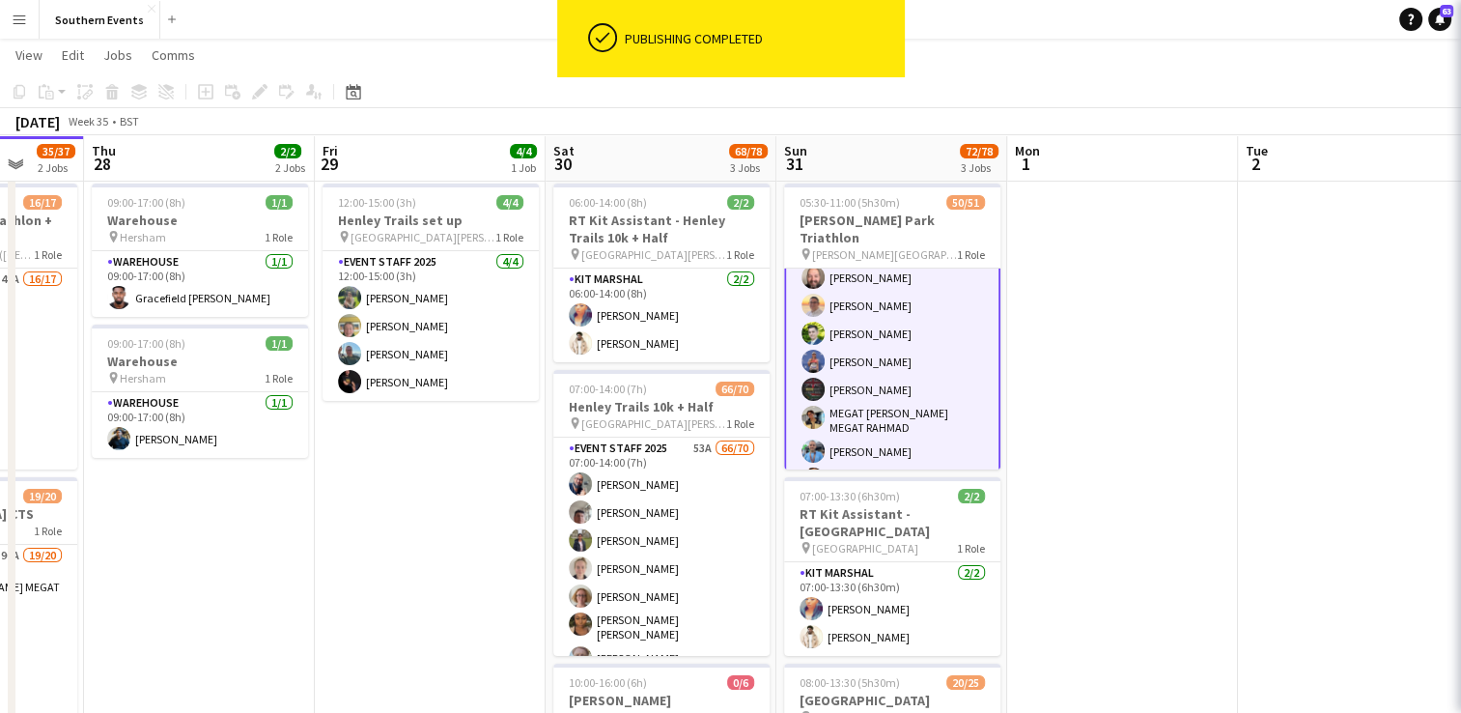
scroll to position [518, 0]
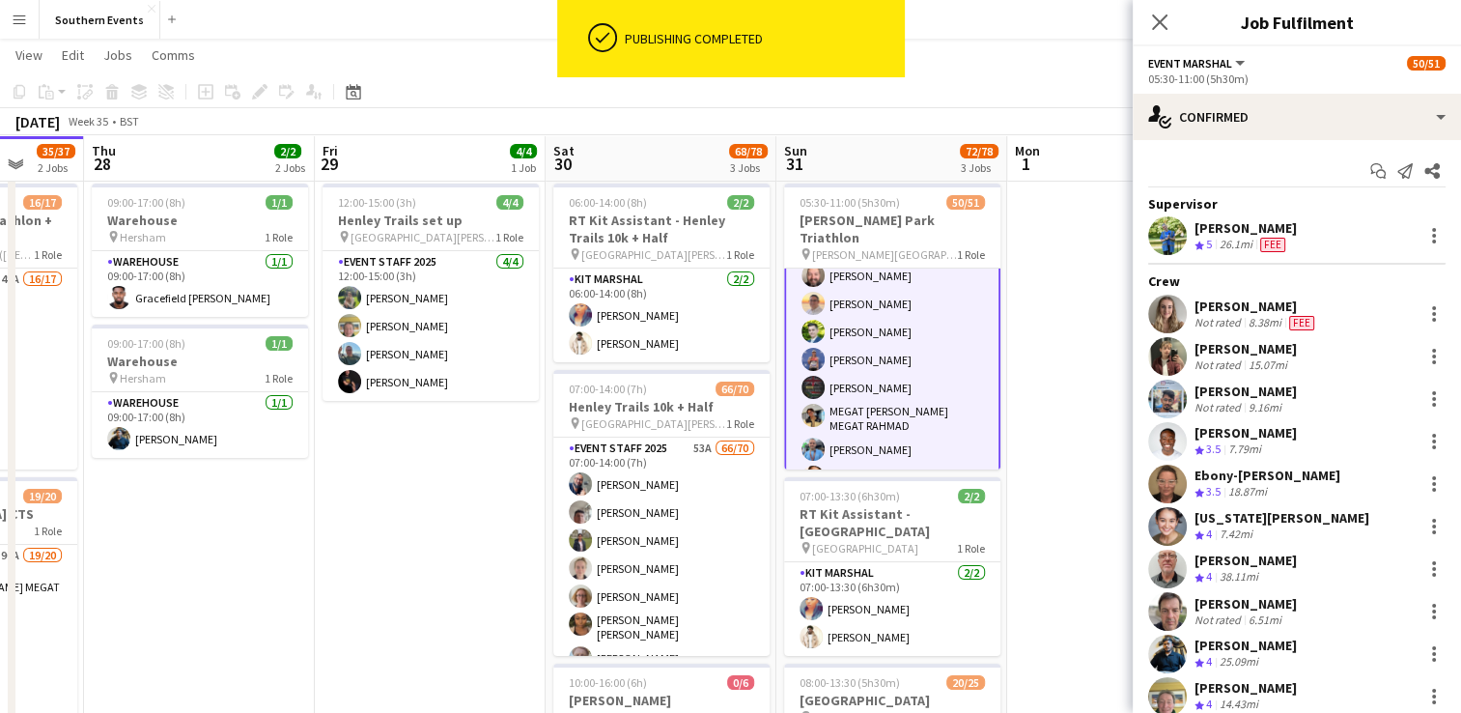
drag, startPoint x: 1193, startPoint y: 307, endPoint x: 1317, endPoint y: 383, distance: 145.2
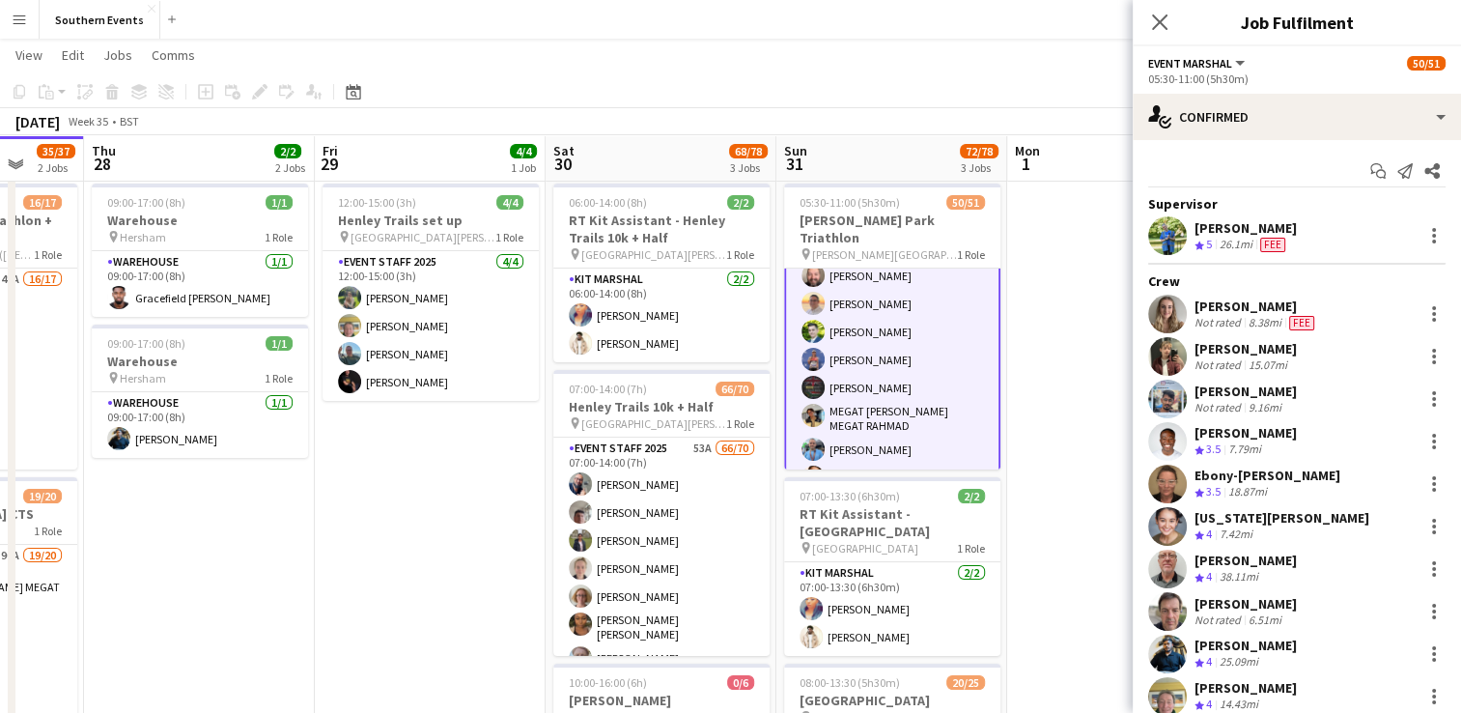
copy div "[PERSON_NAME] Not rated 8.38mi Fee [PERSON_NAME] Not rated 15.07mi [PERSON_NAME]"
click at [409, 527] on app-date-cell "12:00-15:00 (3h) 4/4 Henley Trails set up pin [GEOGRAPHIC_DATA][PERSON_NAME] 1 …" at bounding box center [430, 583] width 231 height 814
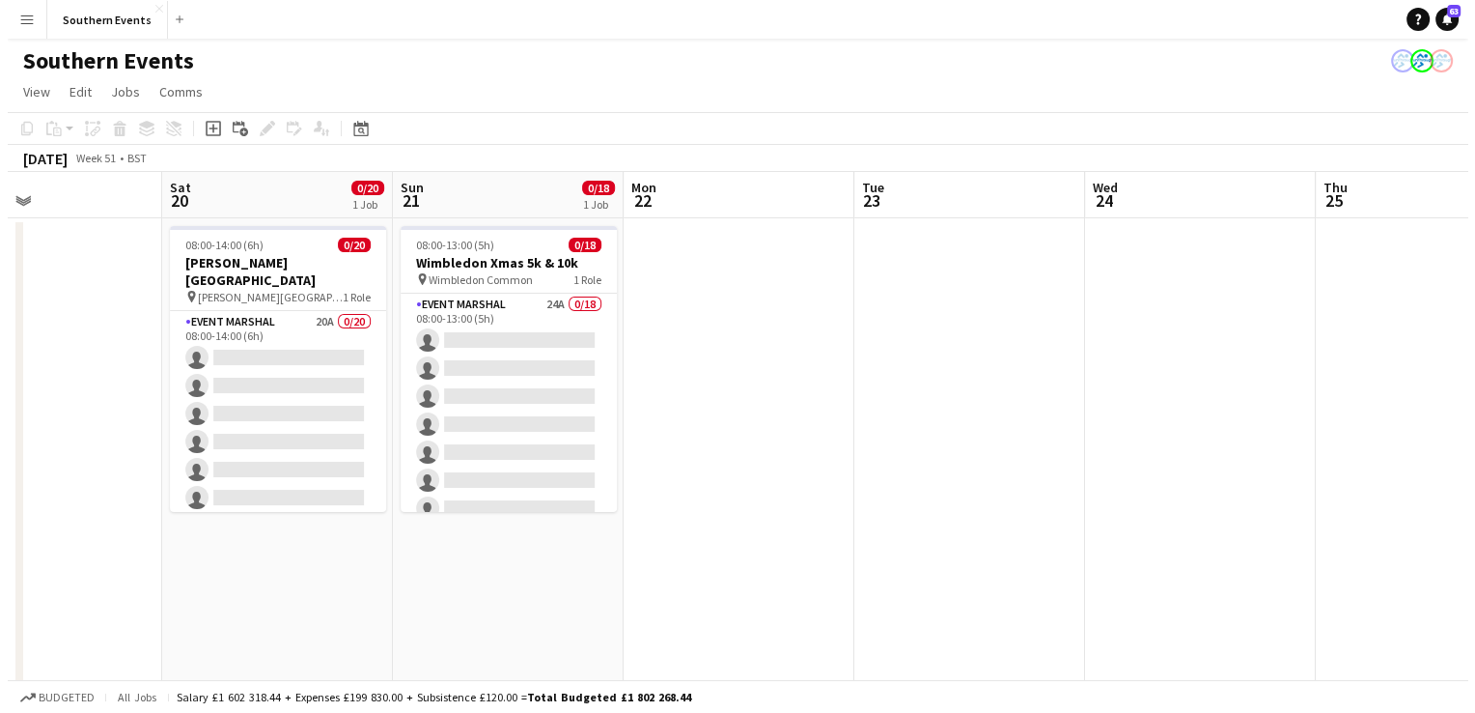
scroll to position [0, 566]
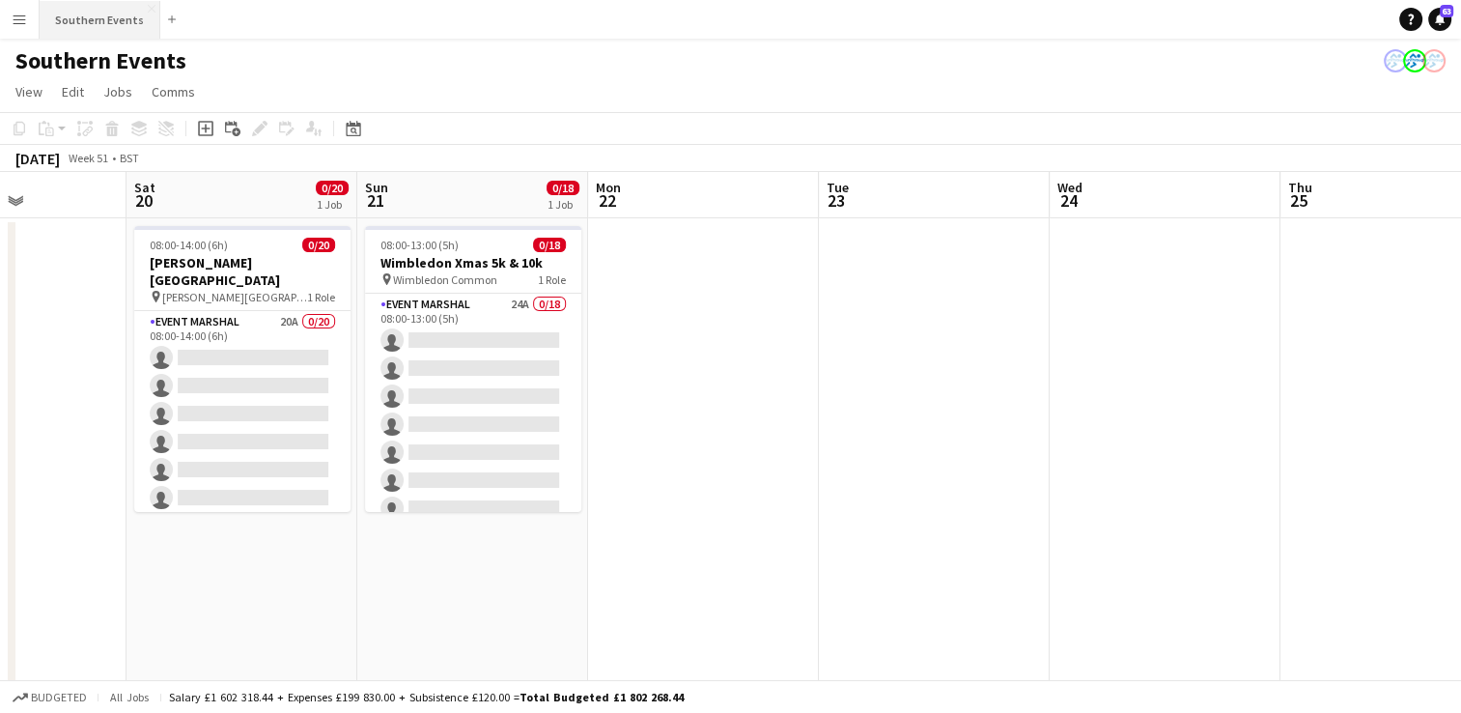
click at [76, 17] on button "Southern Events Close" at bounding box center [100, 20] width 121 height 38
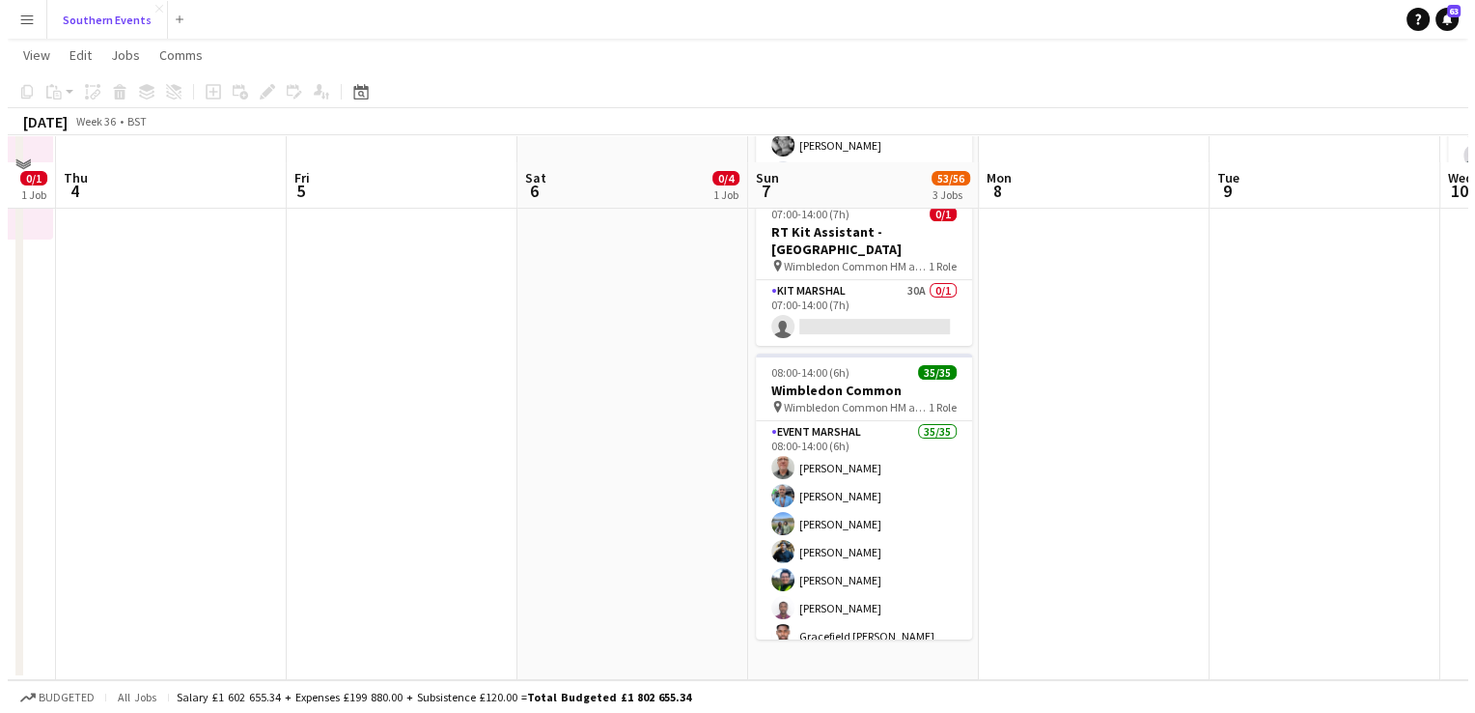
scroll to position [0, 0]
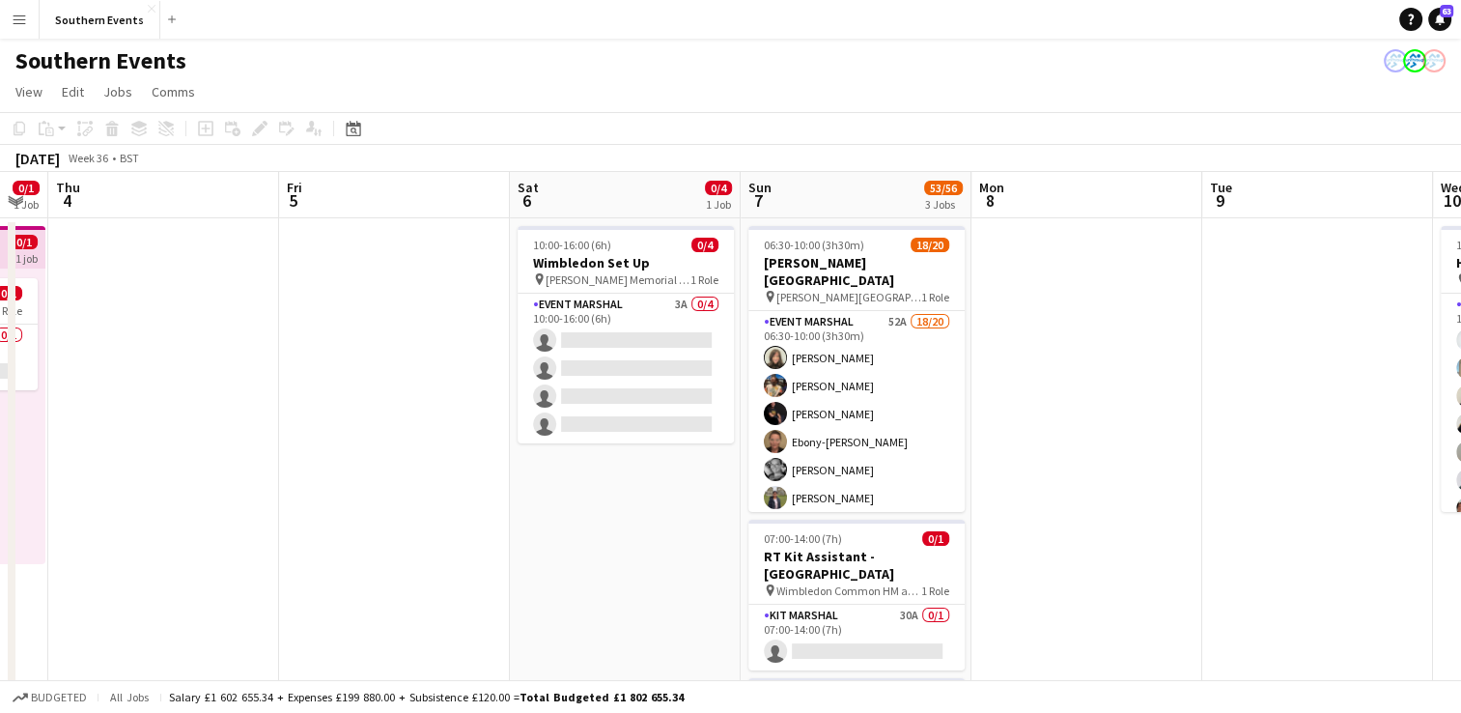
click at [19, 21] on app-icon "Menu" at bounding box center [19, 19] width 15 height 15
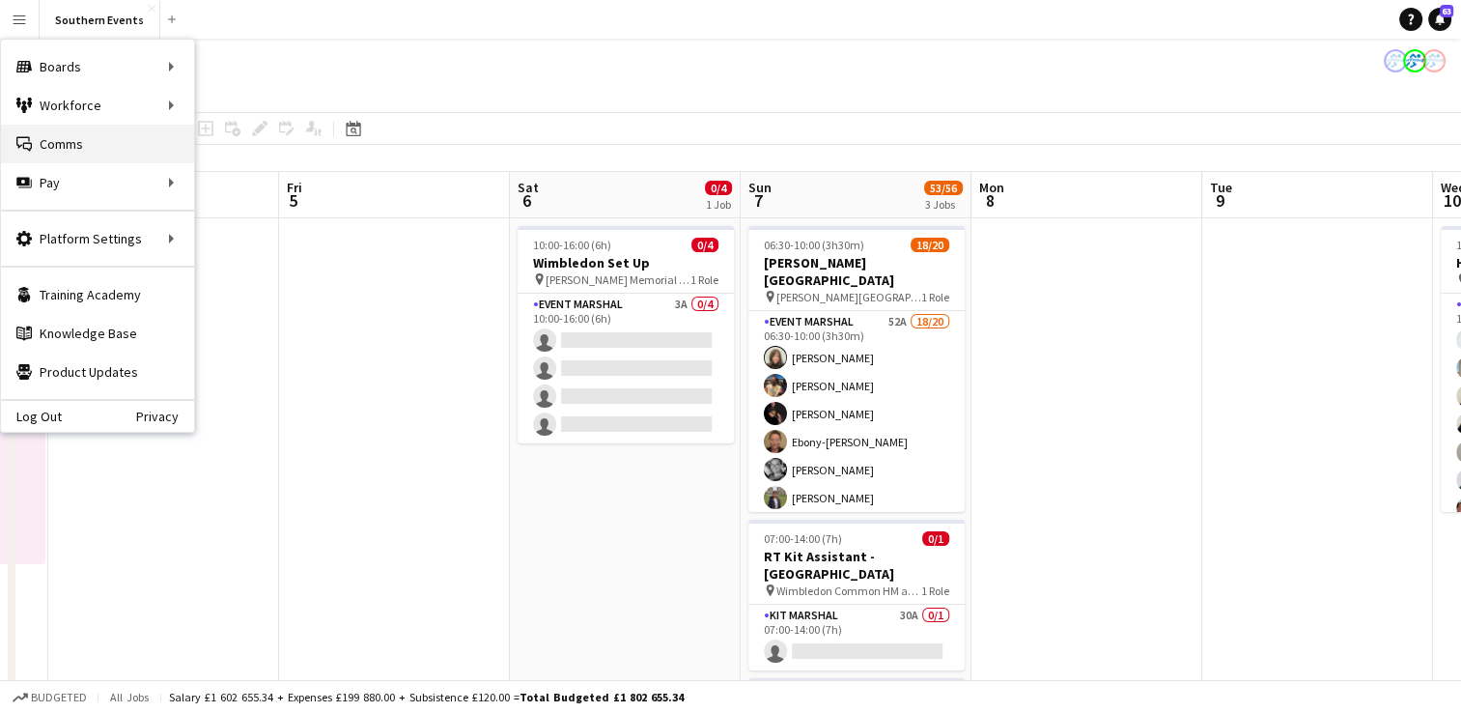
click at [55, 145] on link "Comms Comms" at bounding box center [97, 144] width 193 height 39
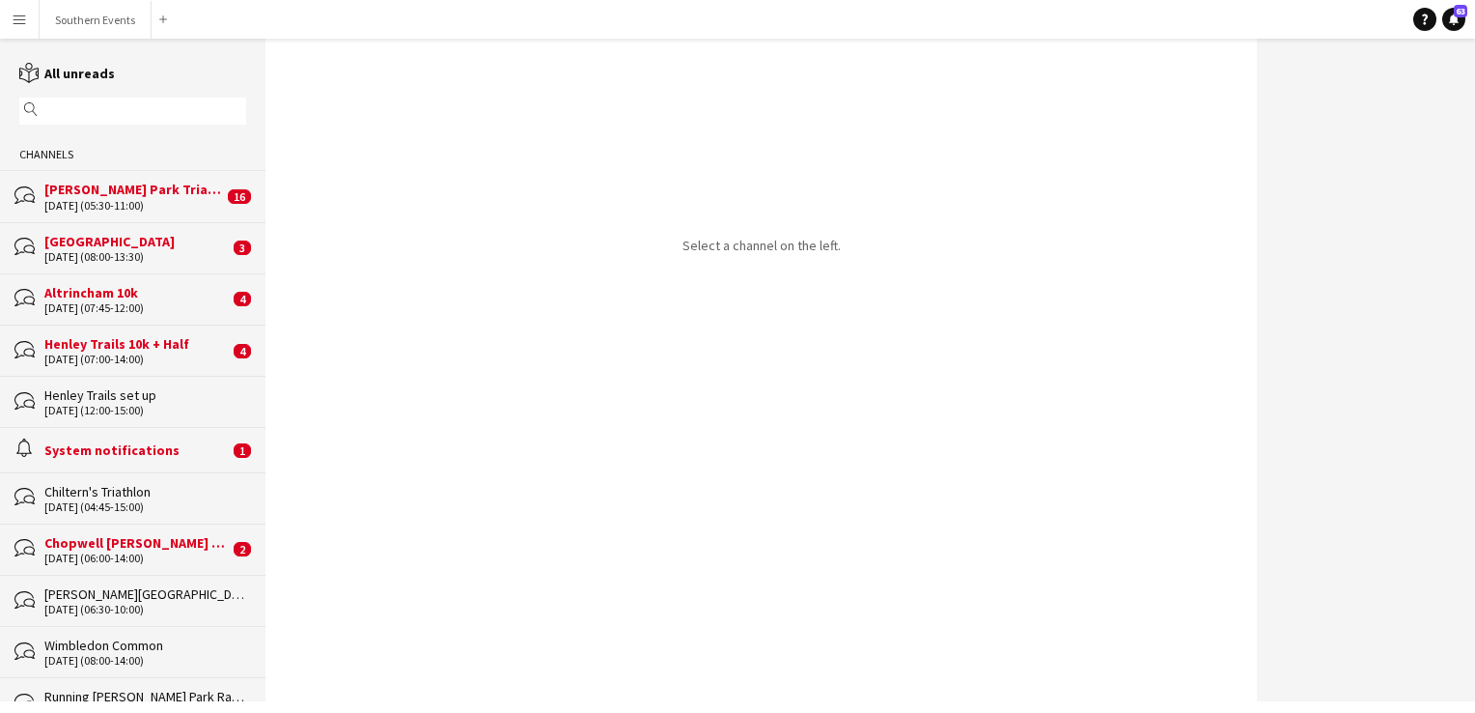
click at [165, 239] on div "[GEOGRAPHIC_DATA]" at bounding box center [136, 241] width 184 height 17
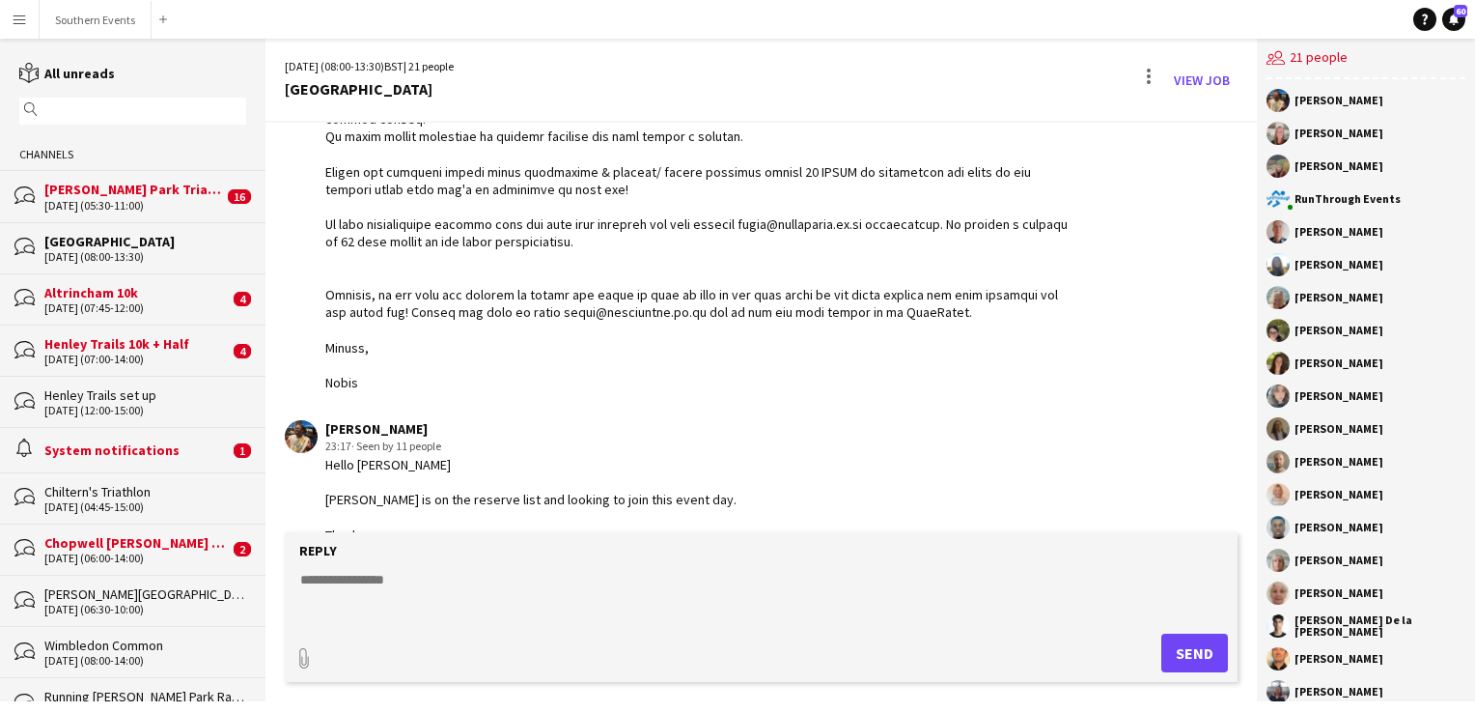
scroll to position [1462, 0]
